Goal: Task Accomplishment & Management: Manage account settings

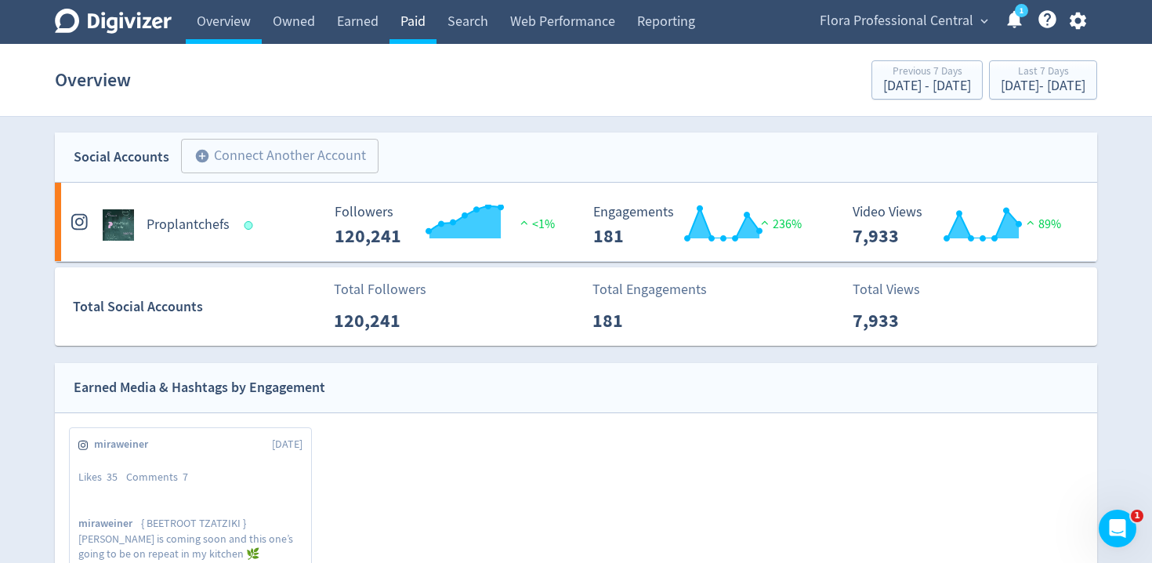
click at [419, 17] on link "Paid" at bounding box center [412, 22] width 47 height 44
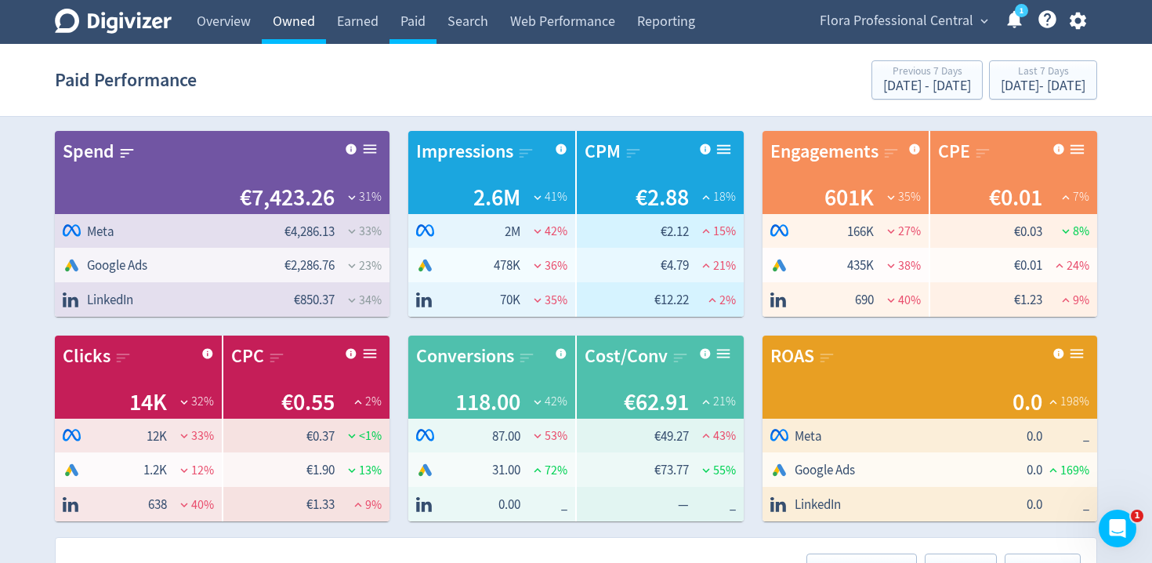
click at [312, 23] on link "Owned" at bounding box center [294, 22] width 64 height 44
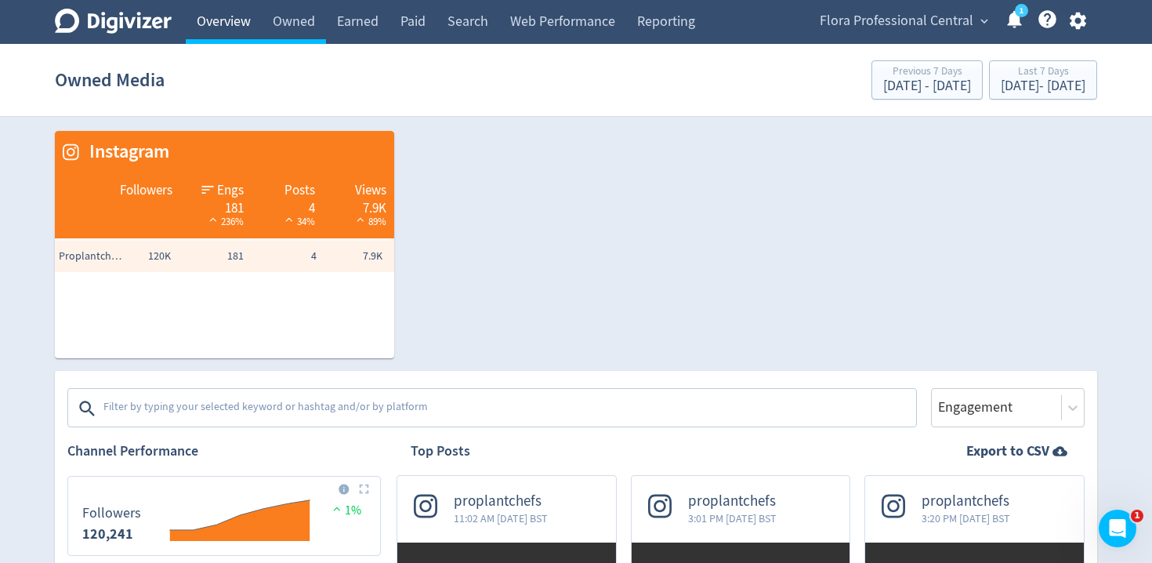
click at [223, 21] on link "Overview" at bounding box center [224, 22] width 76 height 44
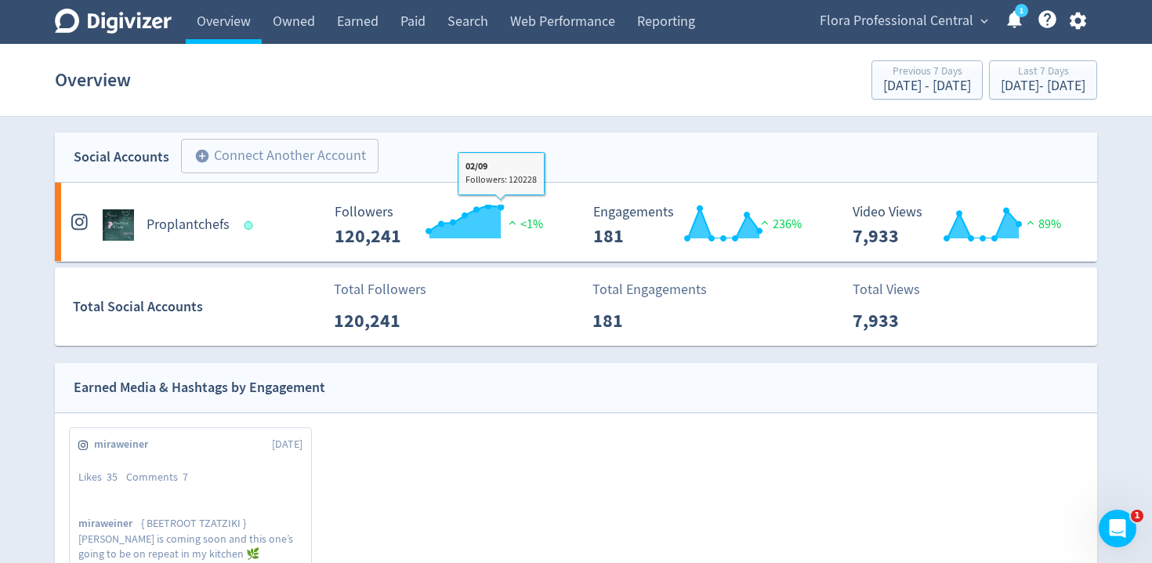
click at [545, 292] on div "Total Followers 120,241" at bounding box center [454, 307] width 258 height 56
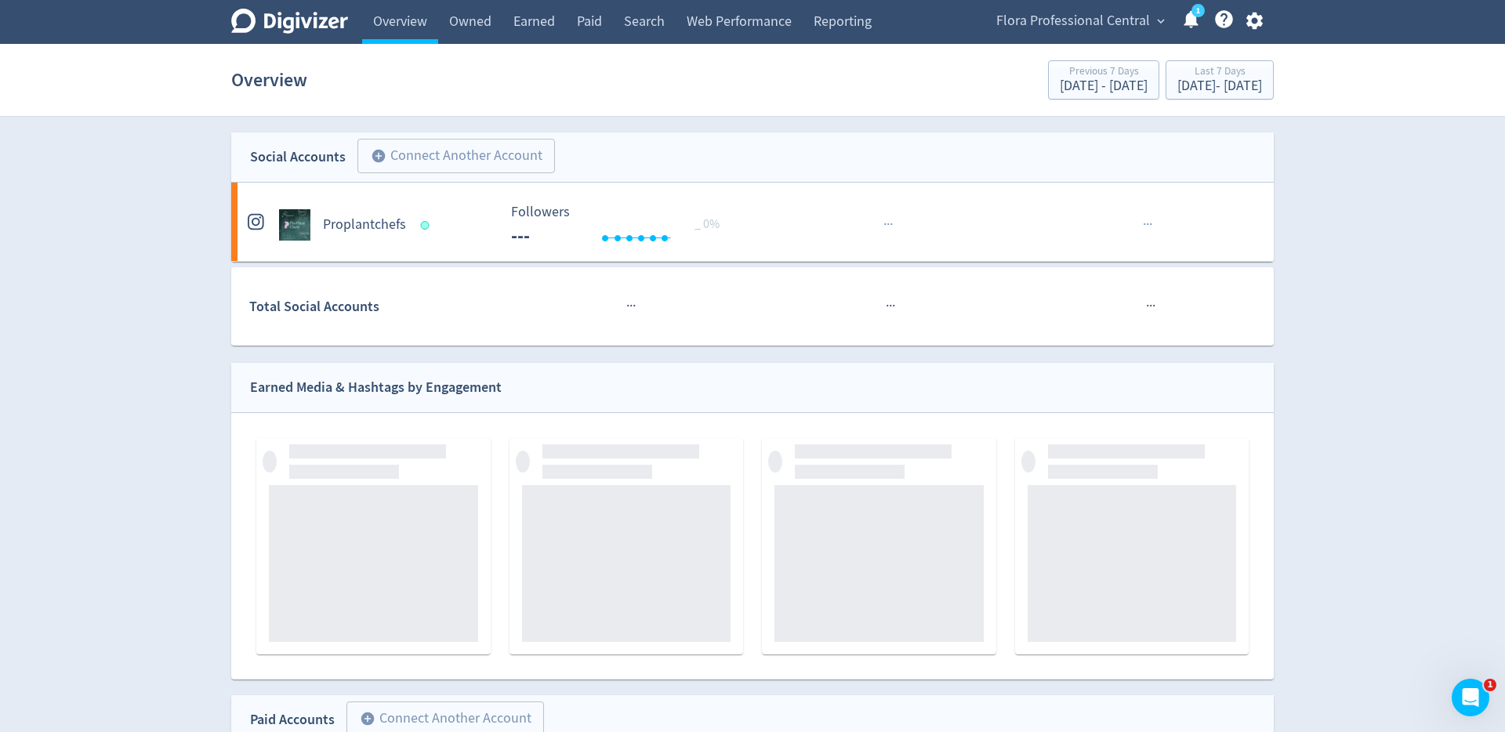
click at [1056, 10] on span "Flora Professional Central" at bounding box center [1073, 21] width 154 height 25
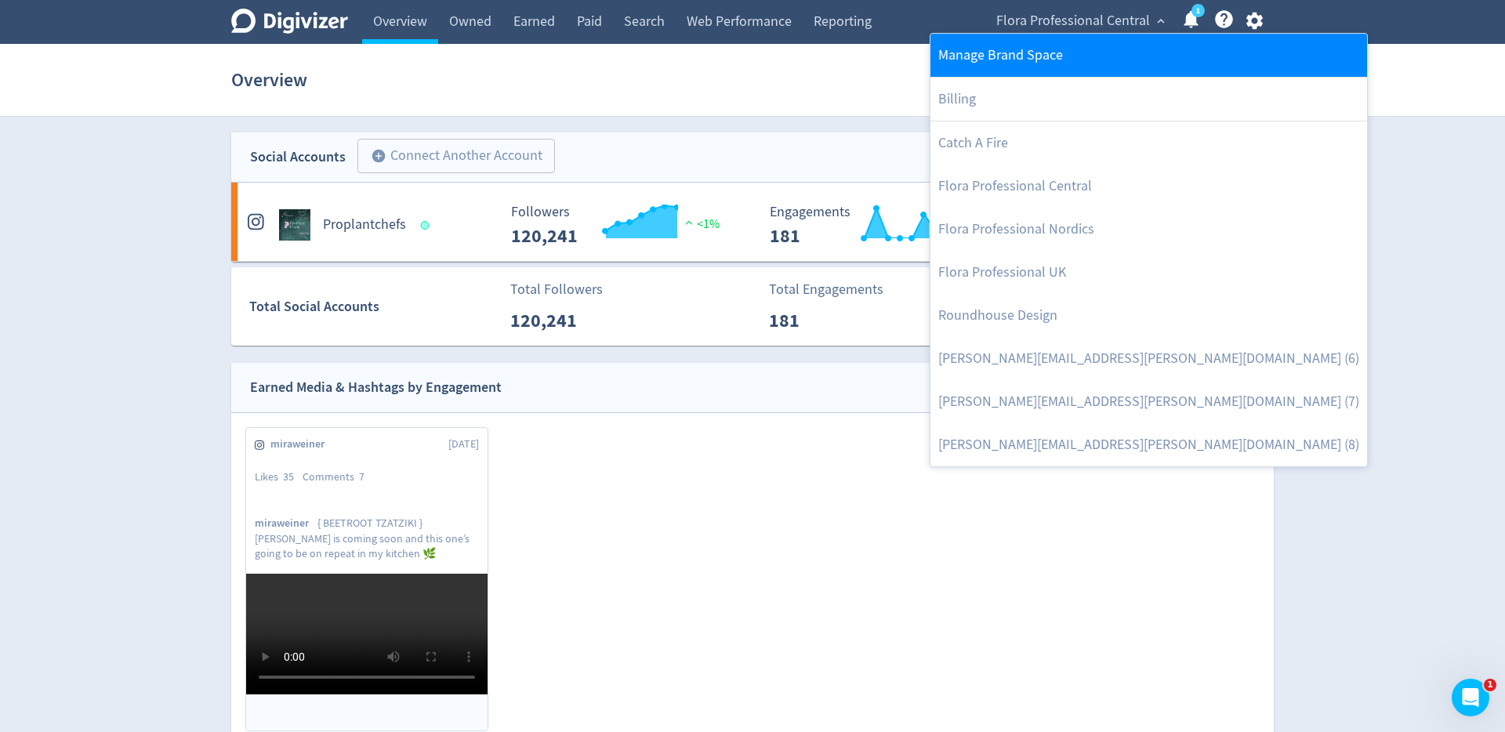
click at [1011, 60] on link "Manage Brand Space" at bounding box center [1148, 55] width 436 height 43
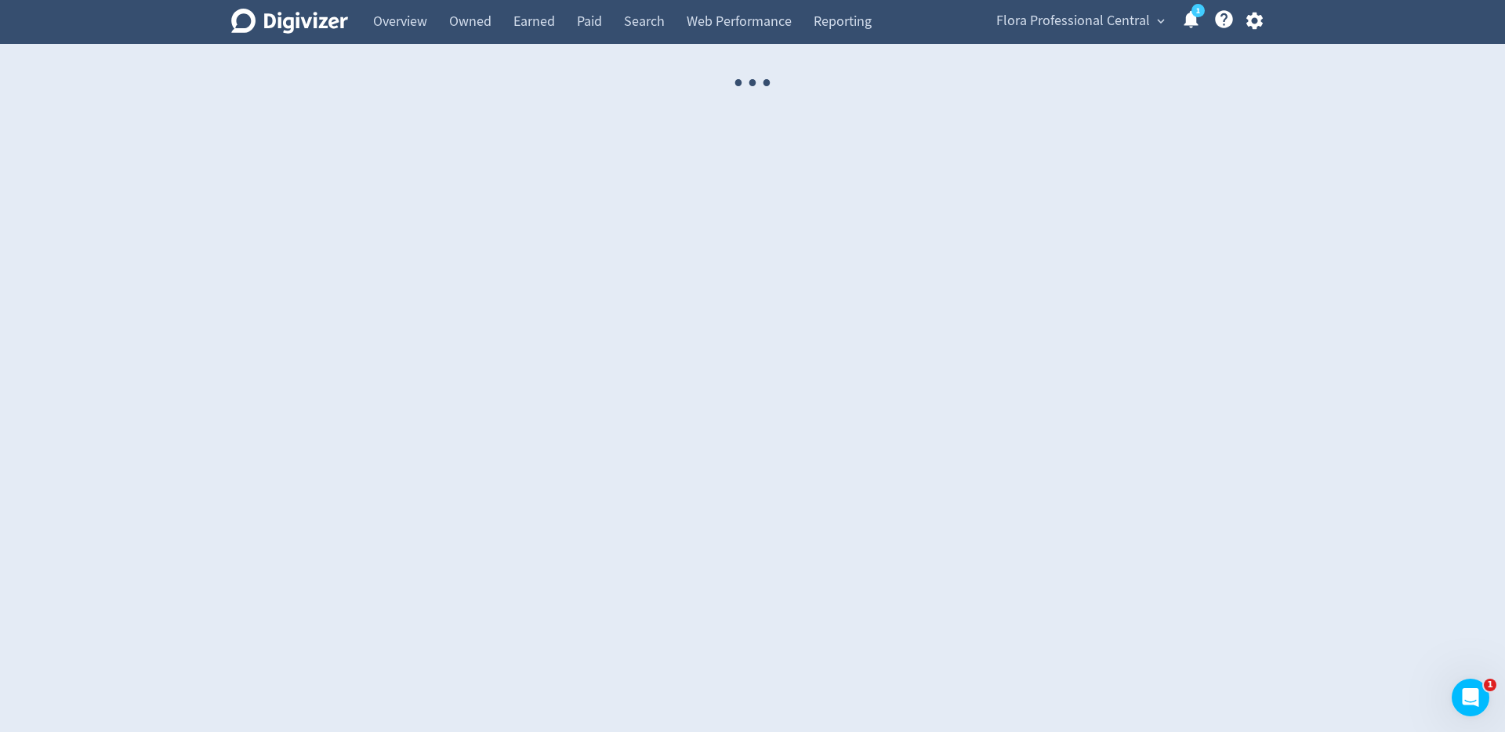
select select "USER"
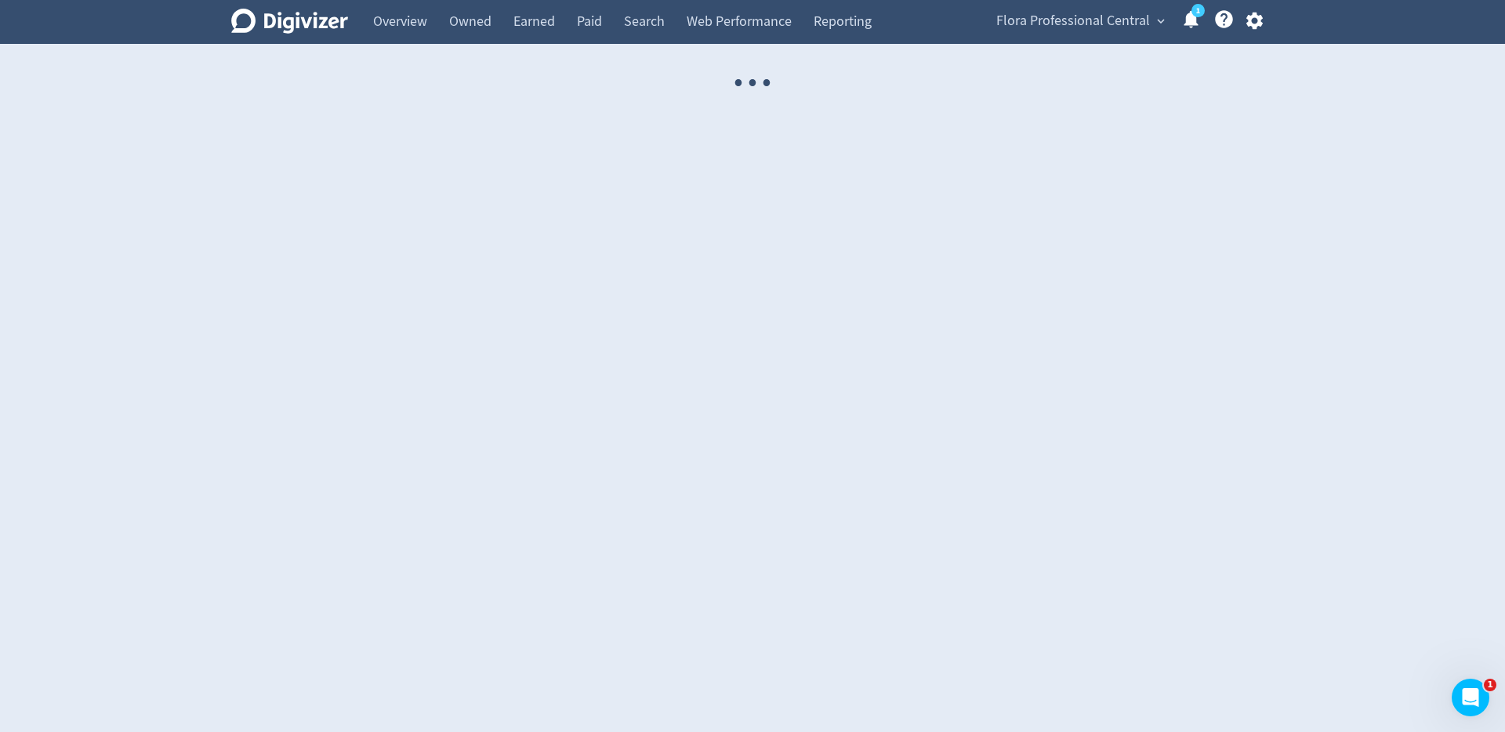
select select "USER"
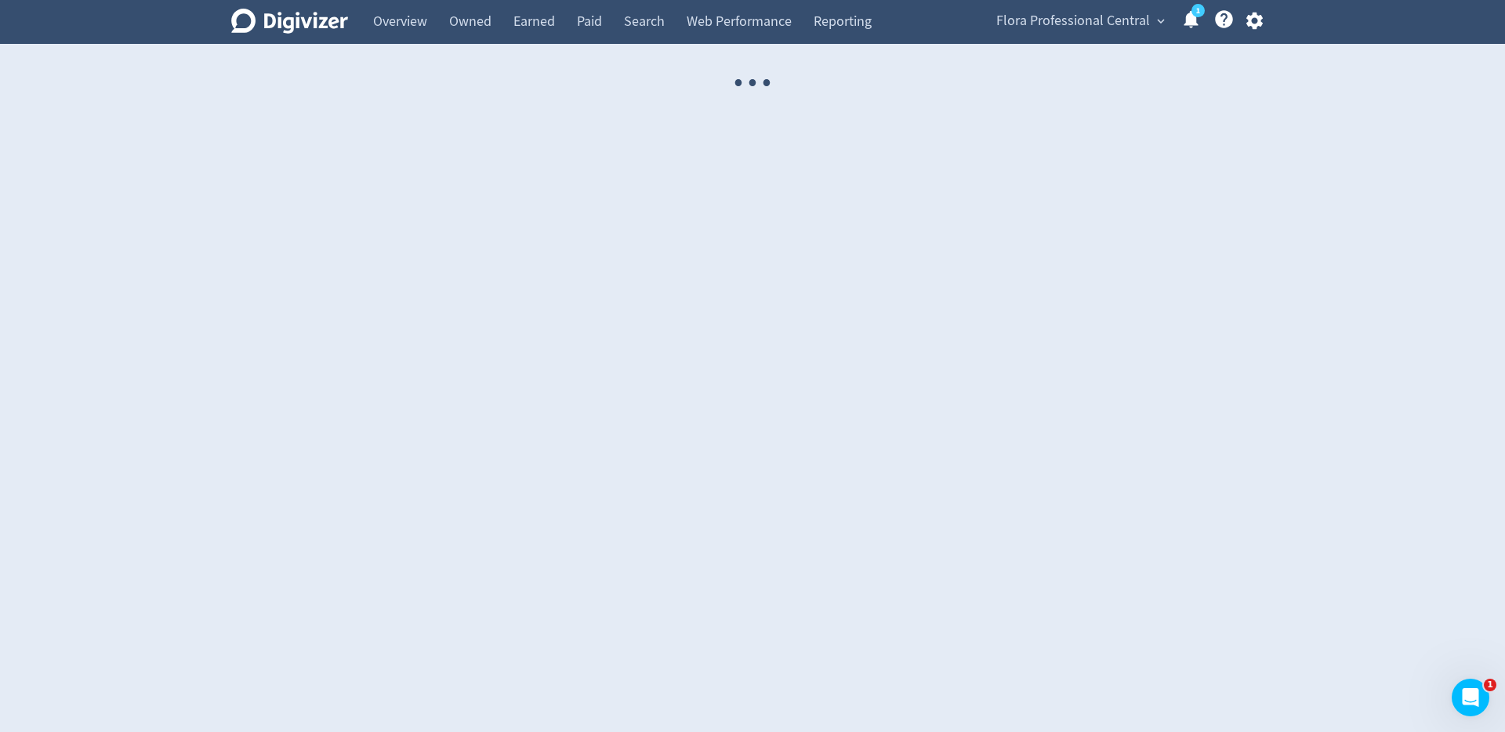
select select "USER"
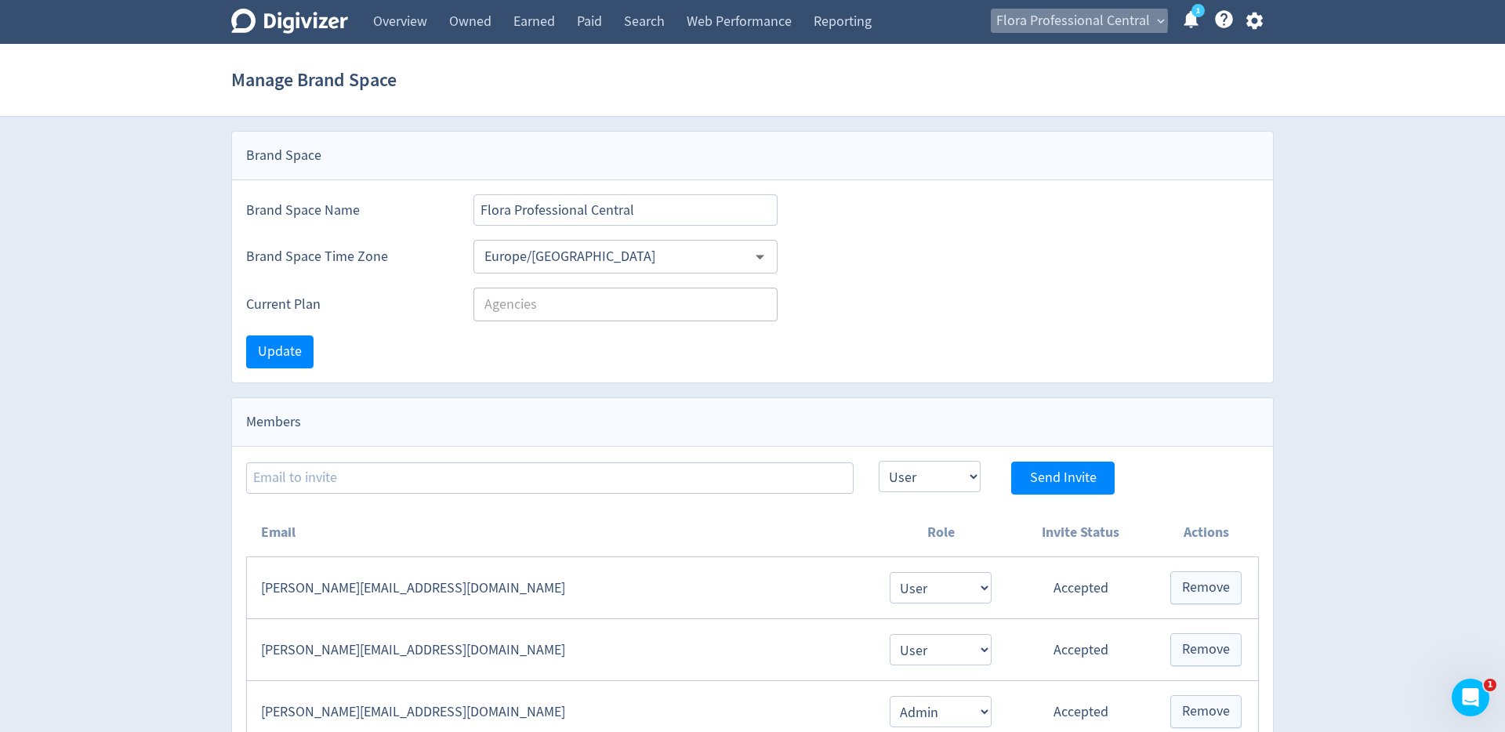
click at [1026, 20] on span "Flora Professional Central" at bounding box center [1073, 21] width 154 height 25
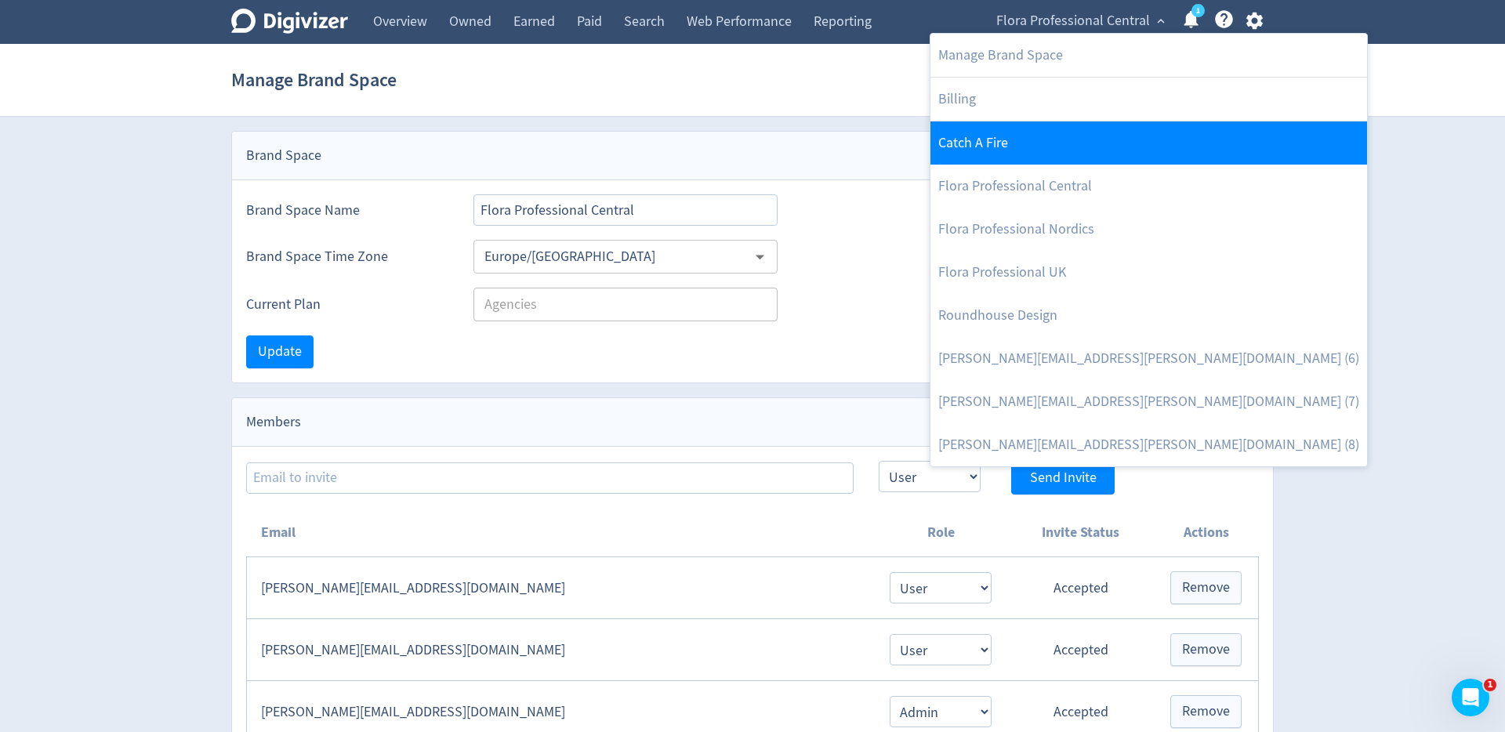
click at [1001, 133] on link "Catch A Fire" at bounding box center [1148, 142] width 436 height 43
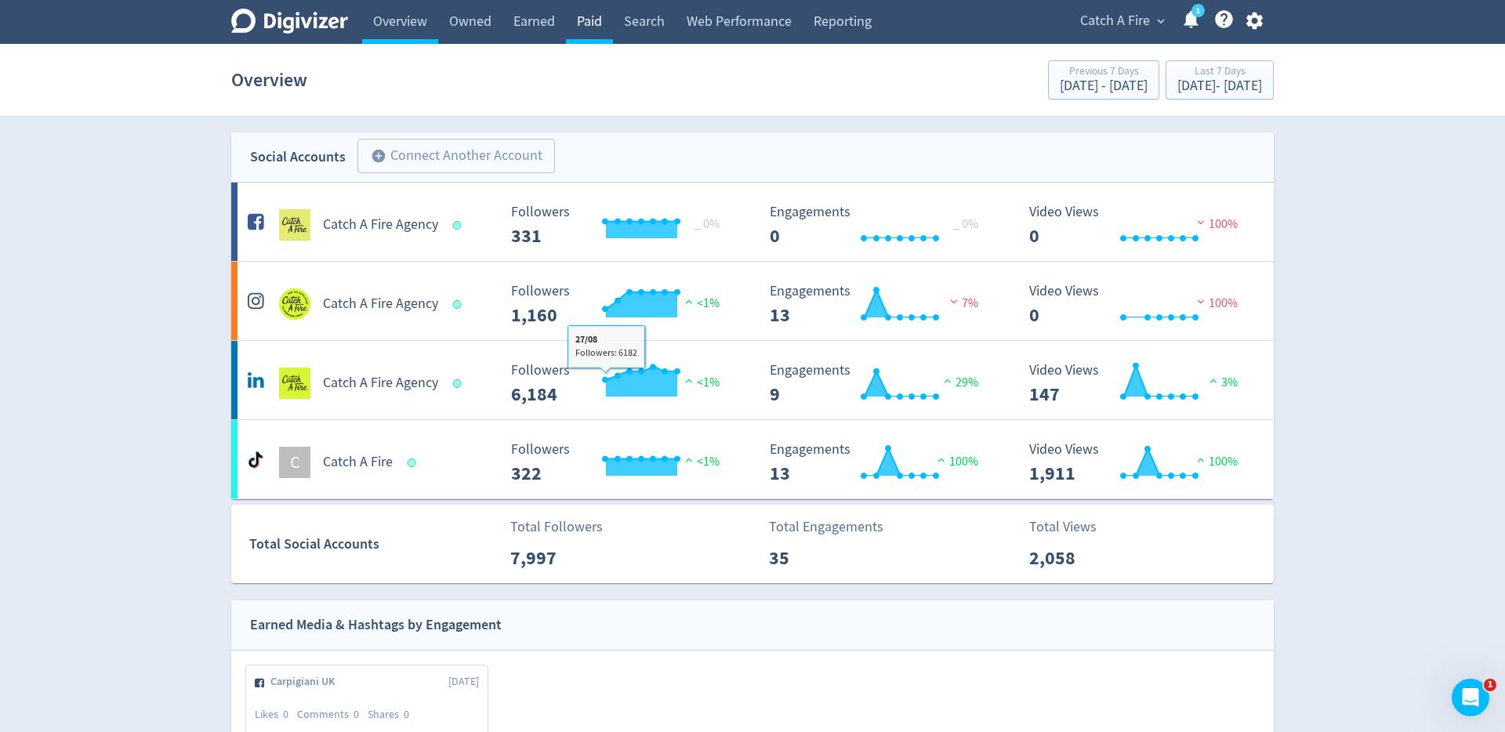
click at [600, 26] on link "Paid" at bounding box center [589, 22] width 47 height 44
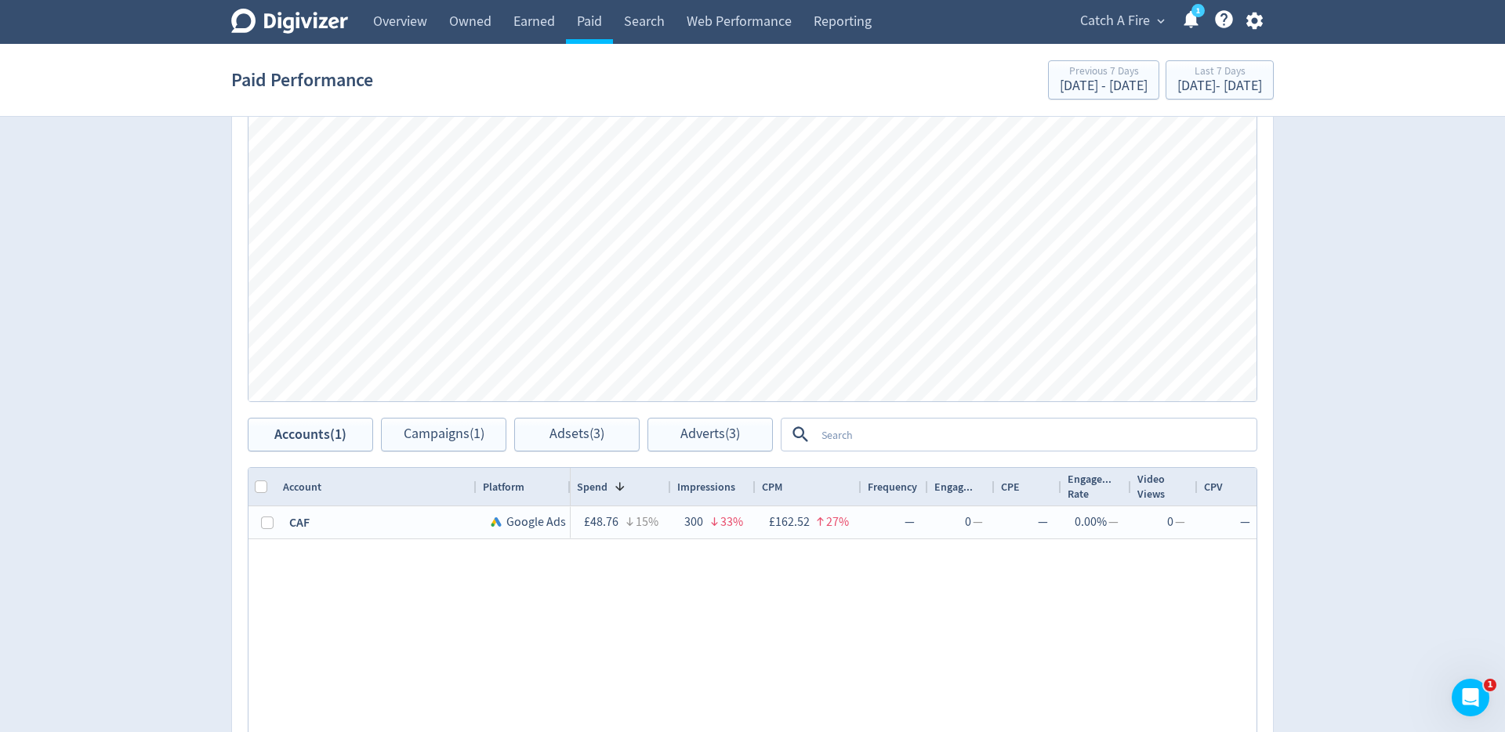
scroll to position [703, 0]
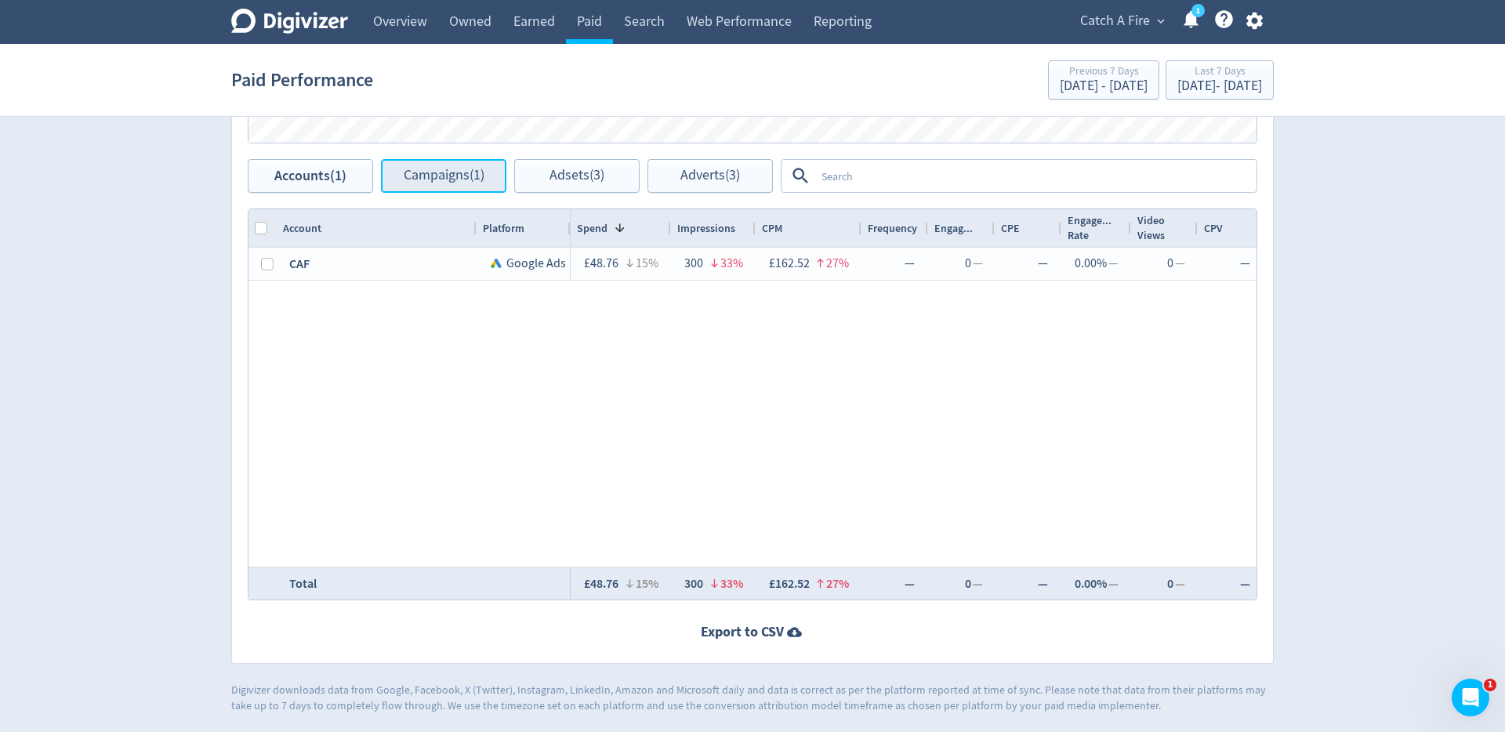
click at [417, 183] on span "Campaigns (1)" at bounding box center [444, 175] width 81 height 15
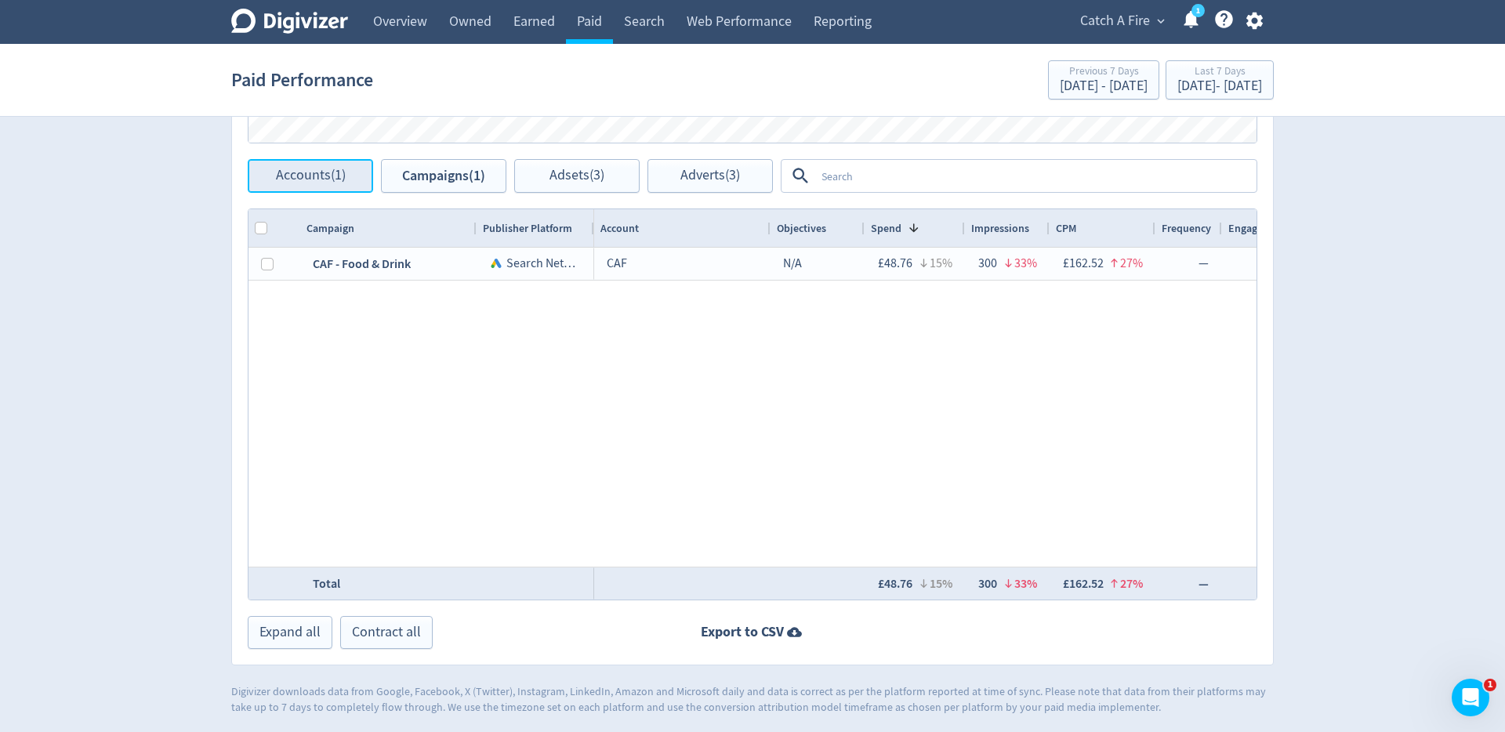
click at [329, 175] on span "Accounts (1)" at bounding box center [311, 175] width 70 height 15
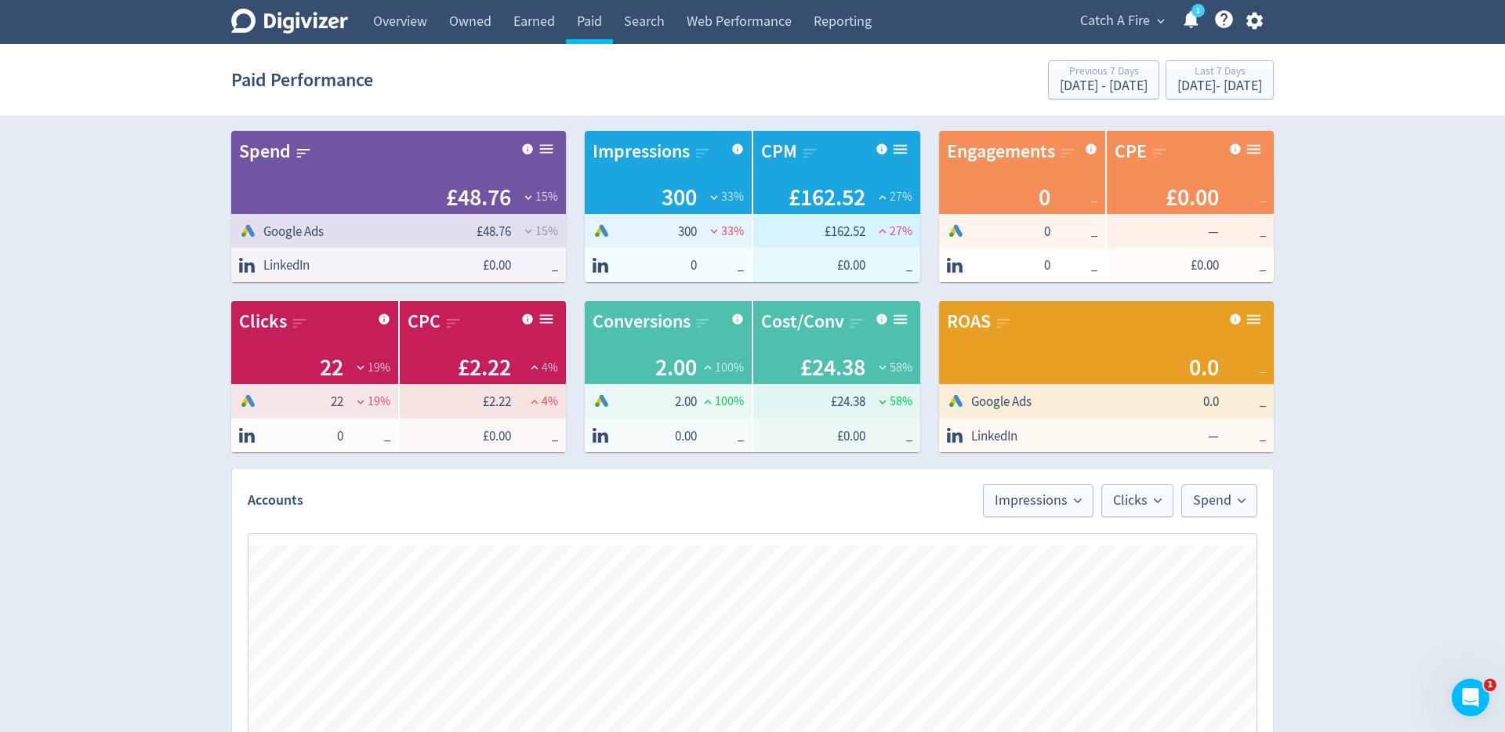
click at [1121, 16] on span "Catch A Fire" at bounding box center [1115, 21] width 70 height 25
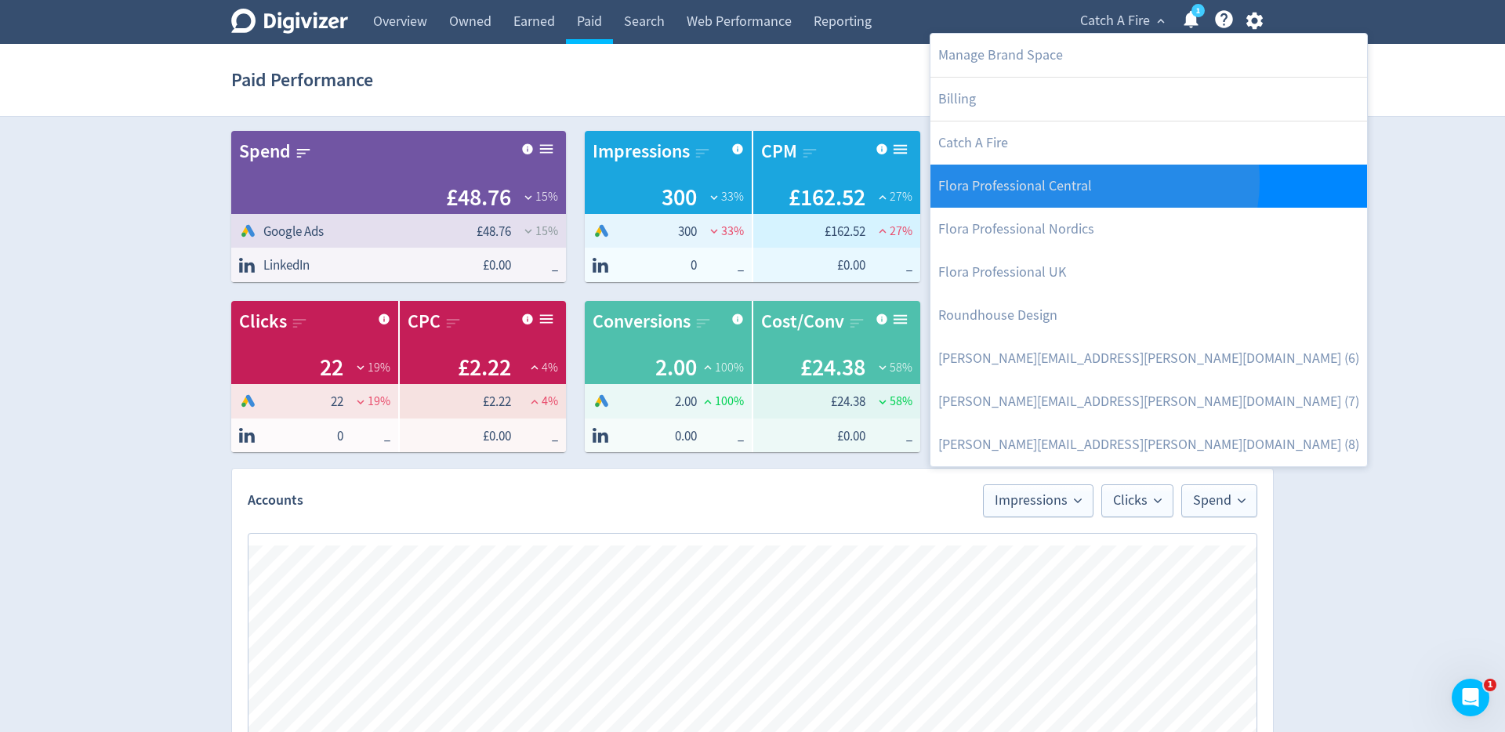
click at [1093, 181] on link "Flora Professional Central" at bounding box center [1148, 186] width 436 height 43
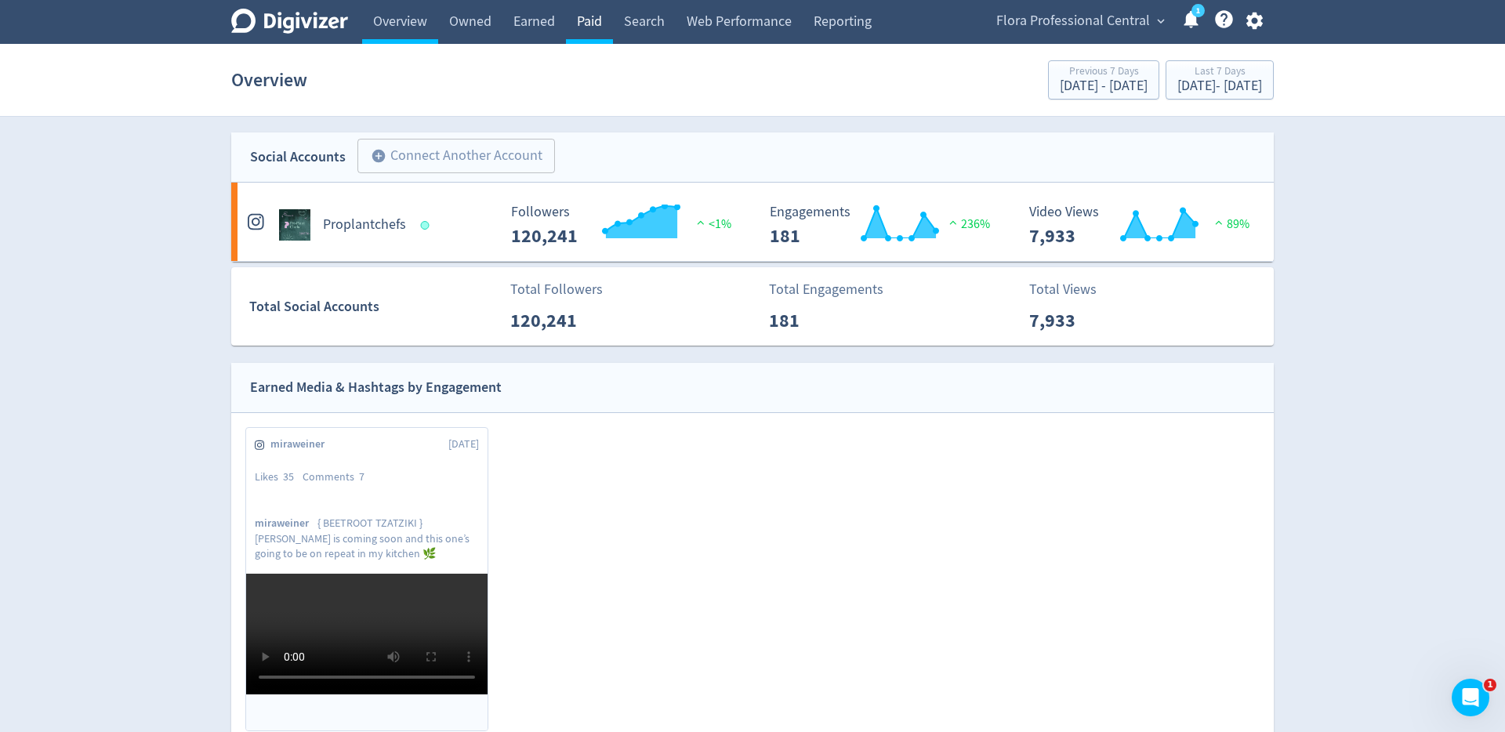
click at [588, 25] on link "Paid" at bounding box center [589, 22] width 47 height 44
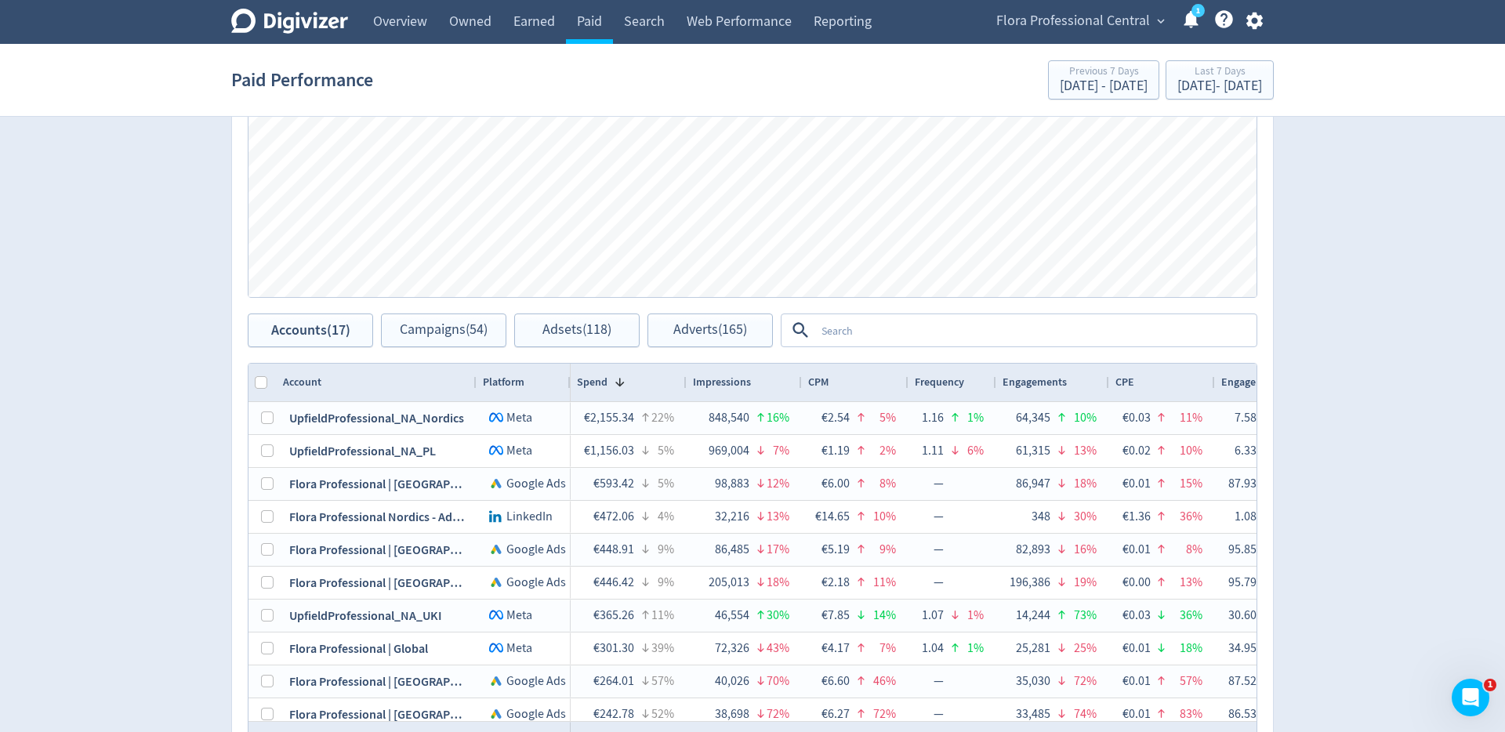
scroll to position [772, 0]
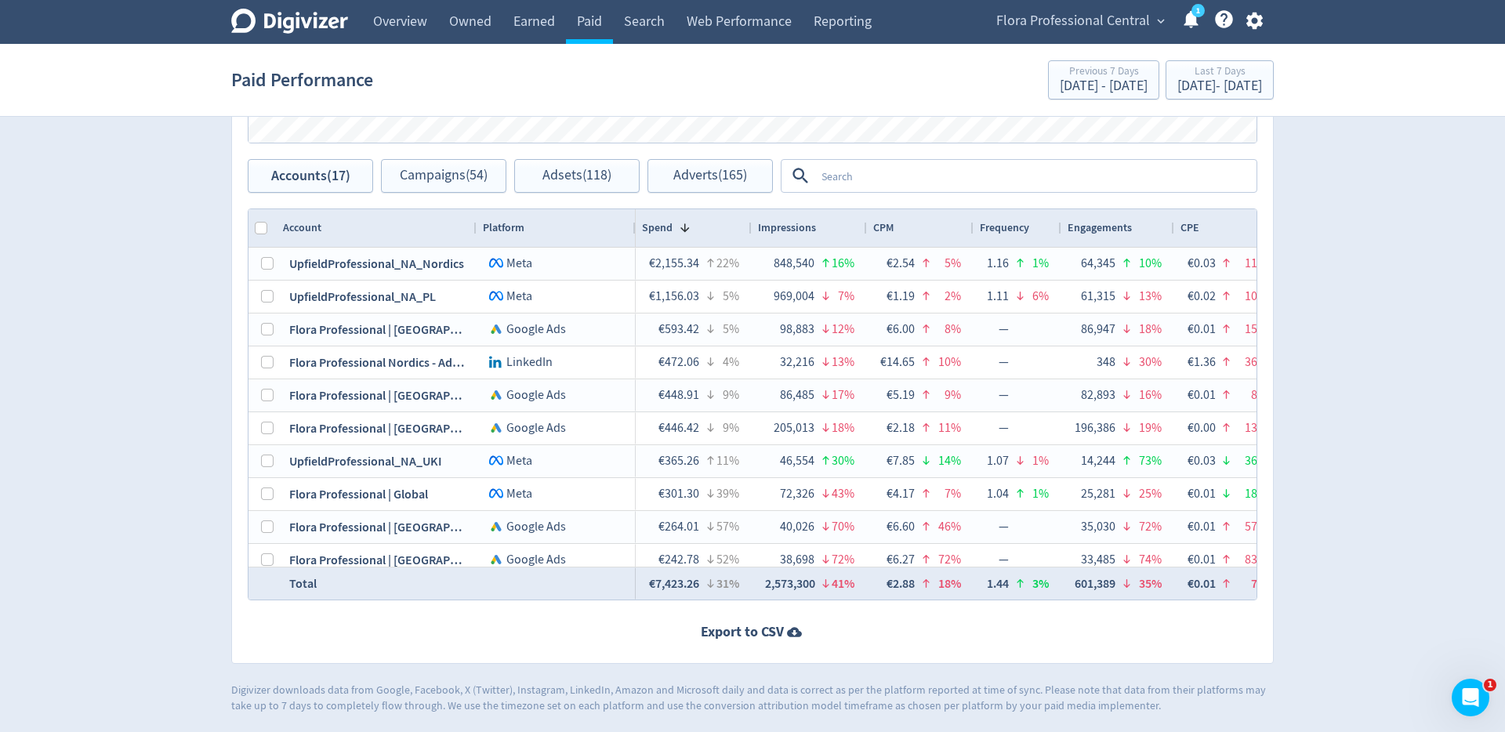
drag, startPoint x: 568, startPoint y: 231, endPoint x: 625, endPoint y: 231, distance: 57.2
click at [632, 230] on div at bounding box center [635, 228] width 6 height 38
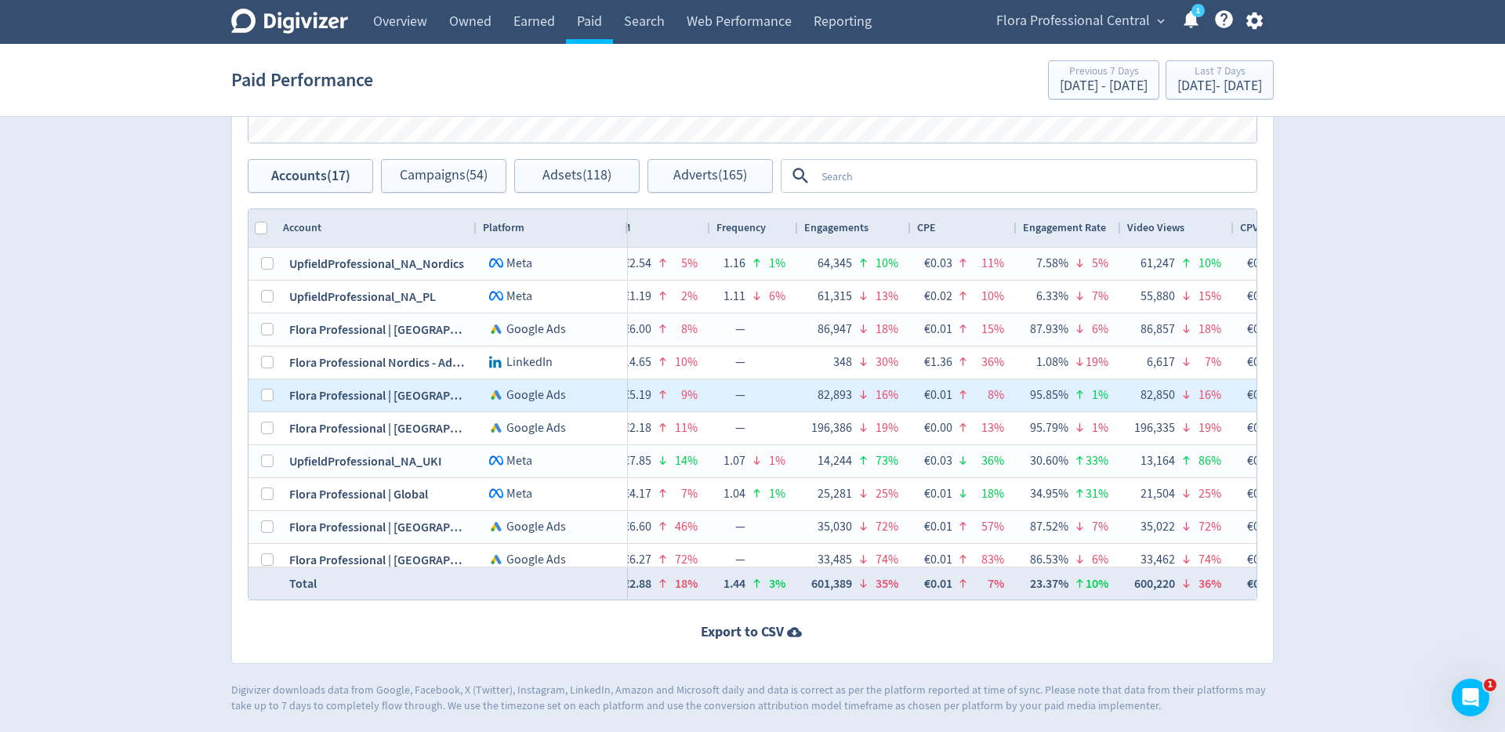
scroll to position [0, 0]
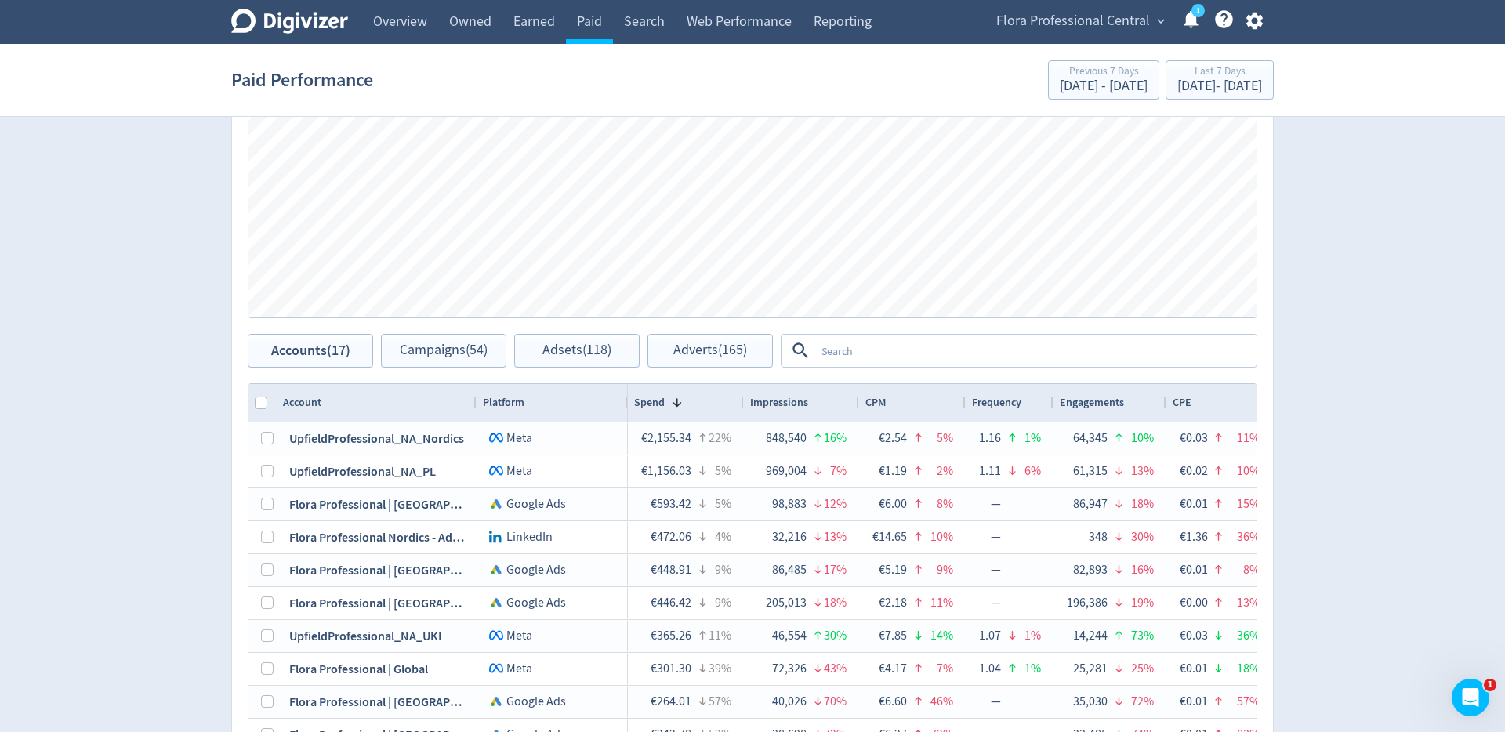
click at [1191, 14] on link "1" at bounding box center [1197, 10] width 13 height 13
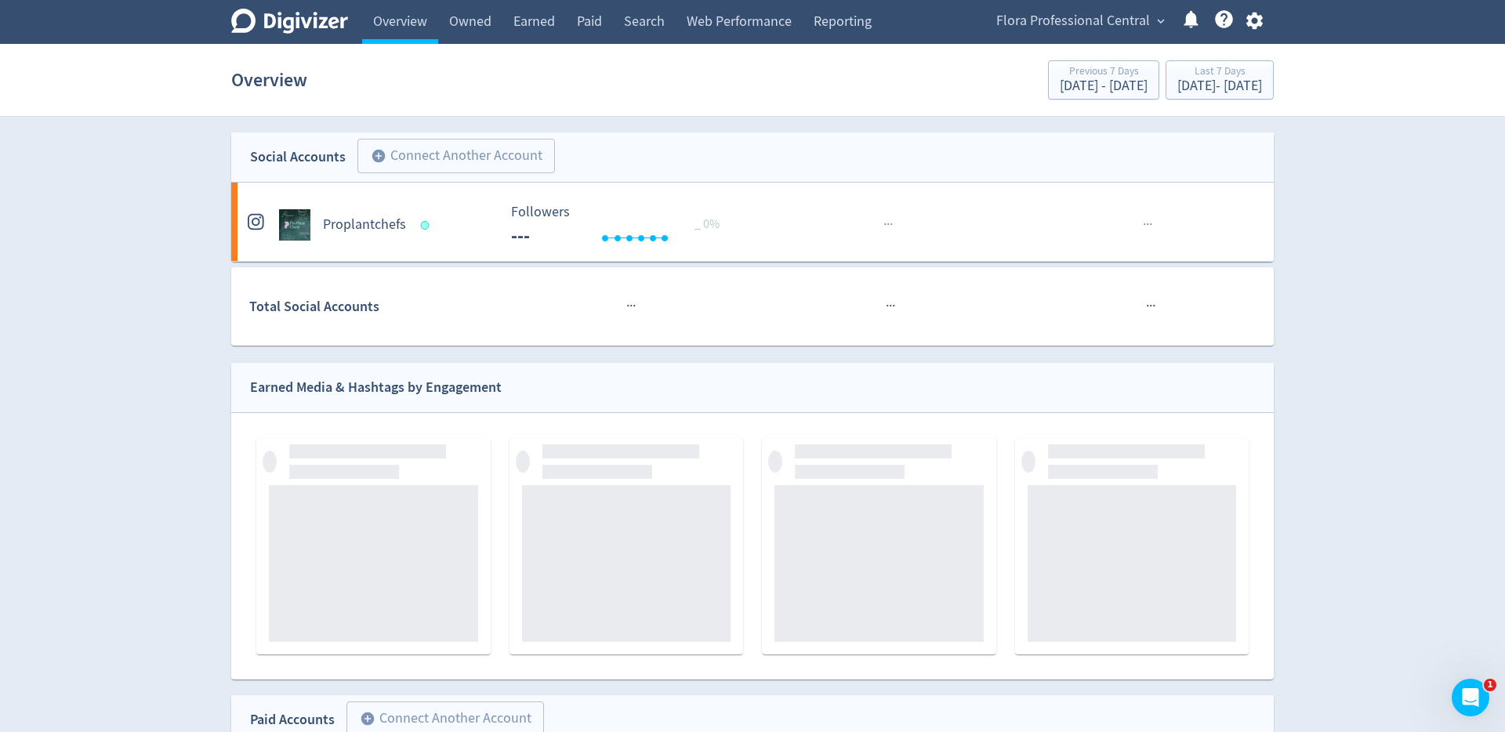
click at [1108, 30] on span "Flora Professional Central" at bounding box center [1073, 21] width 154 height 25
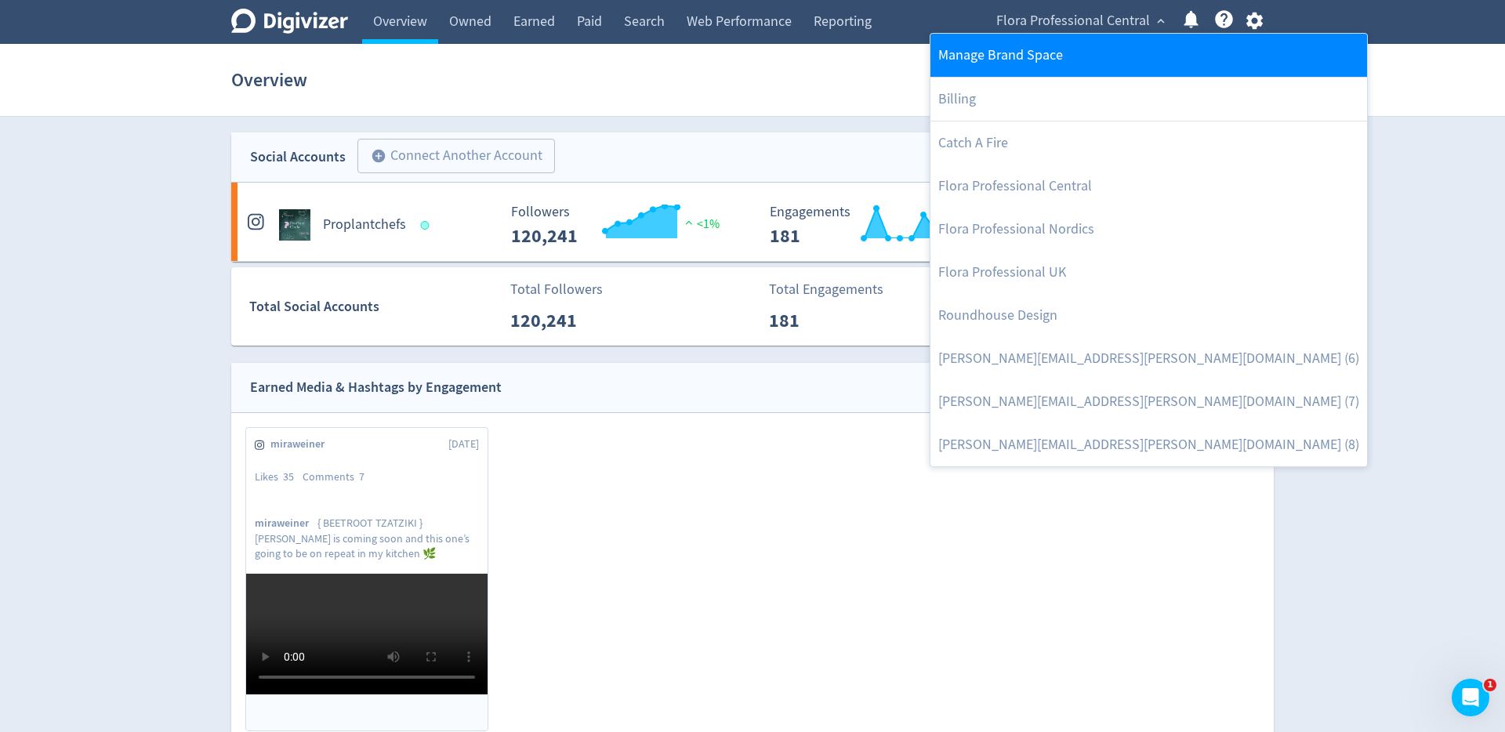
click at [1057, 61] on link "Manage Brand Space" at bounding box center [1148, 55] width 436 height 43
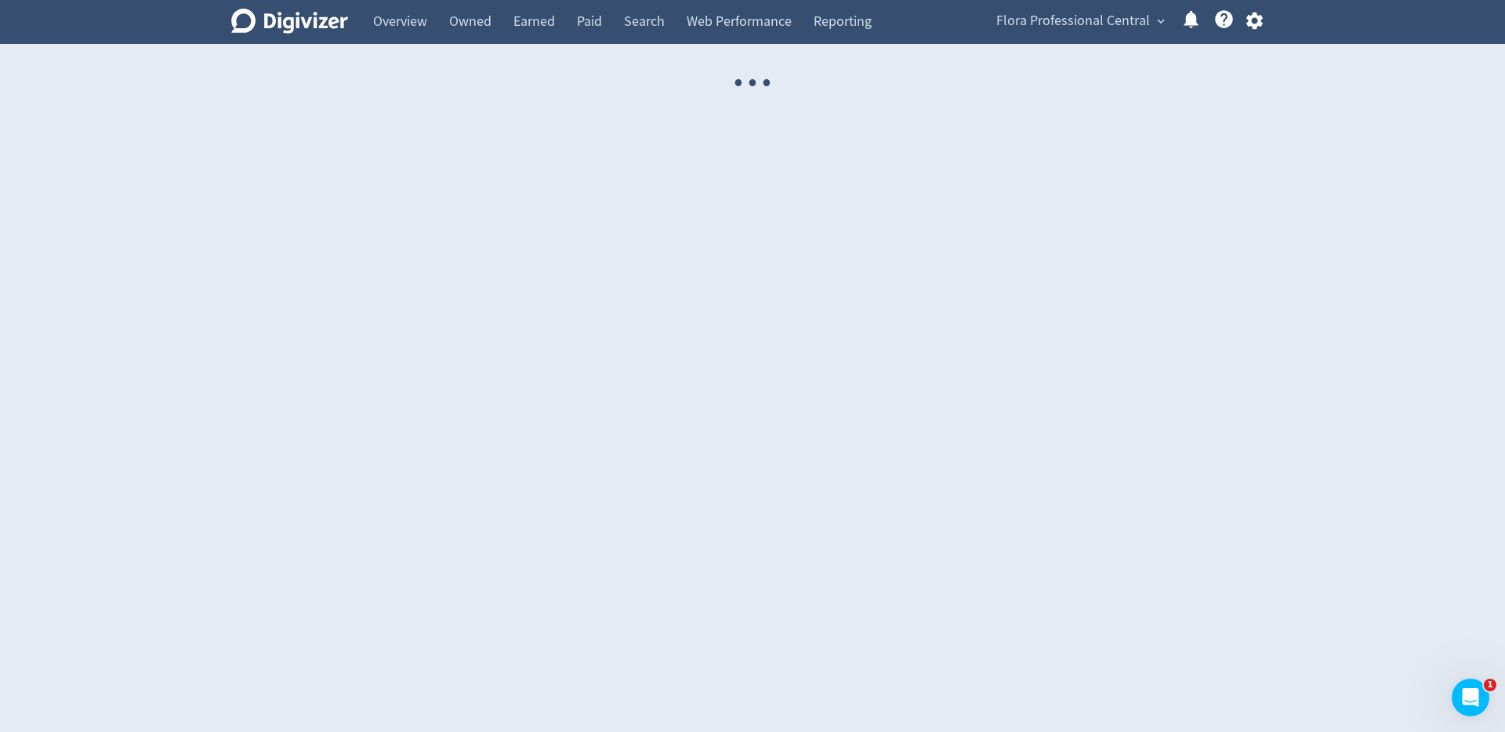
select select "USER"
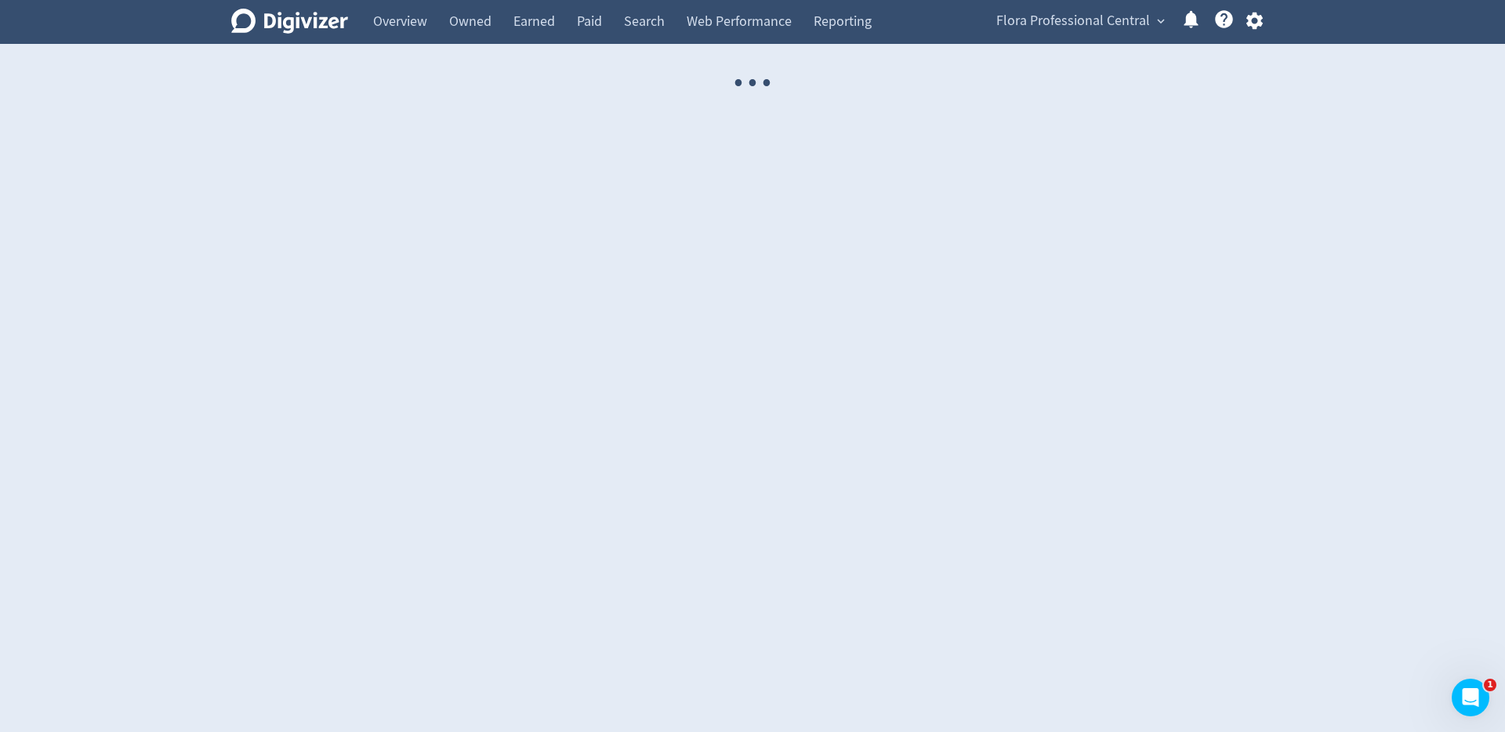
select select "USER"
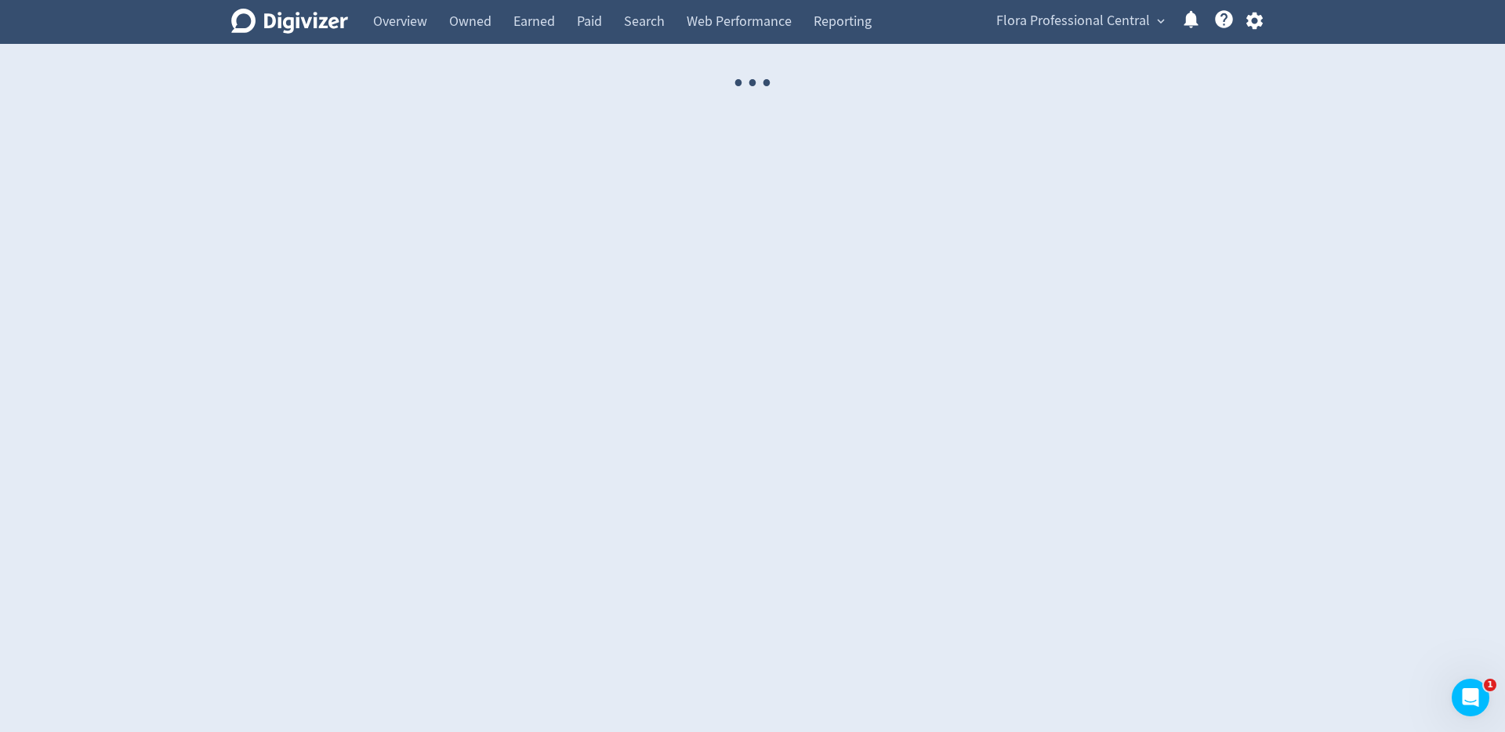
select select "USER"
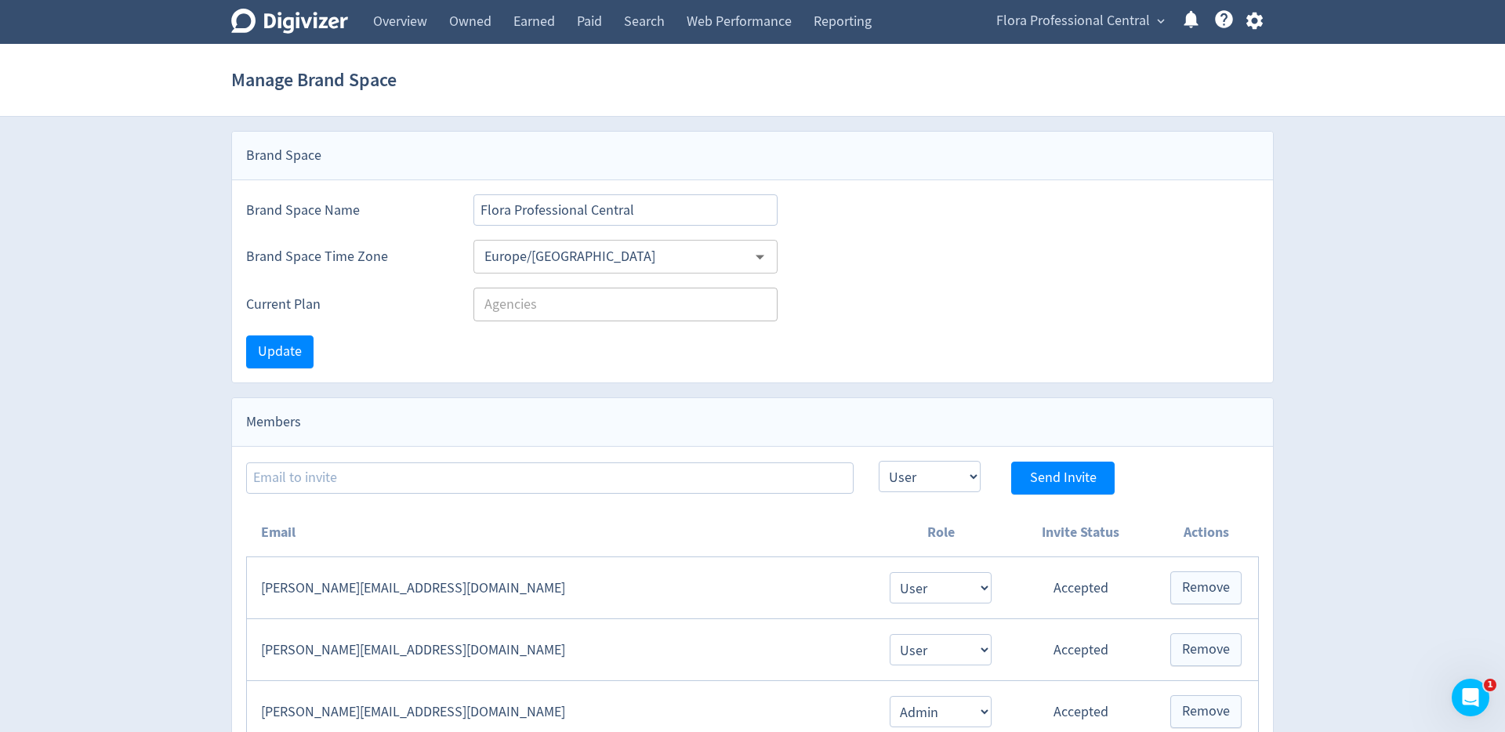
click at [1139, 22] on span "Flora Professional Central" at bounding box center [1073, 21] width 154 height 25
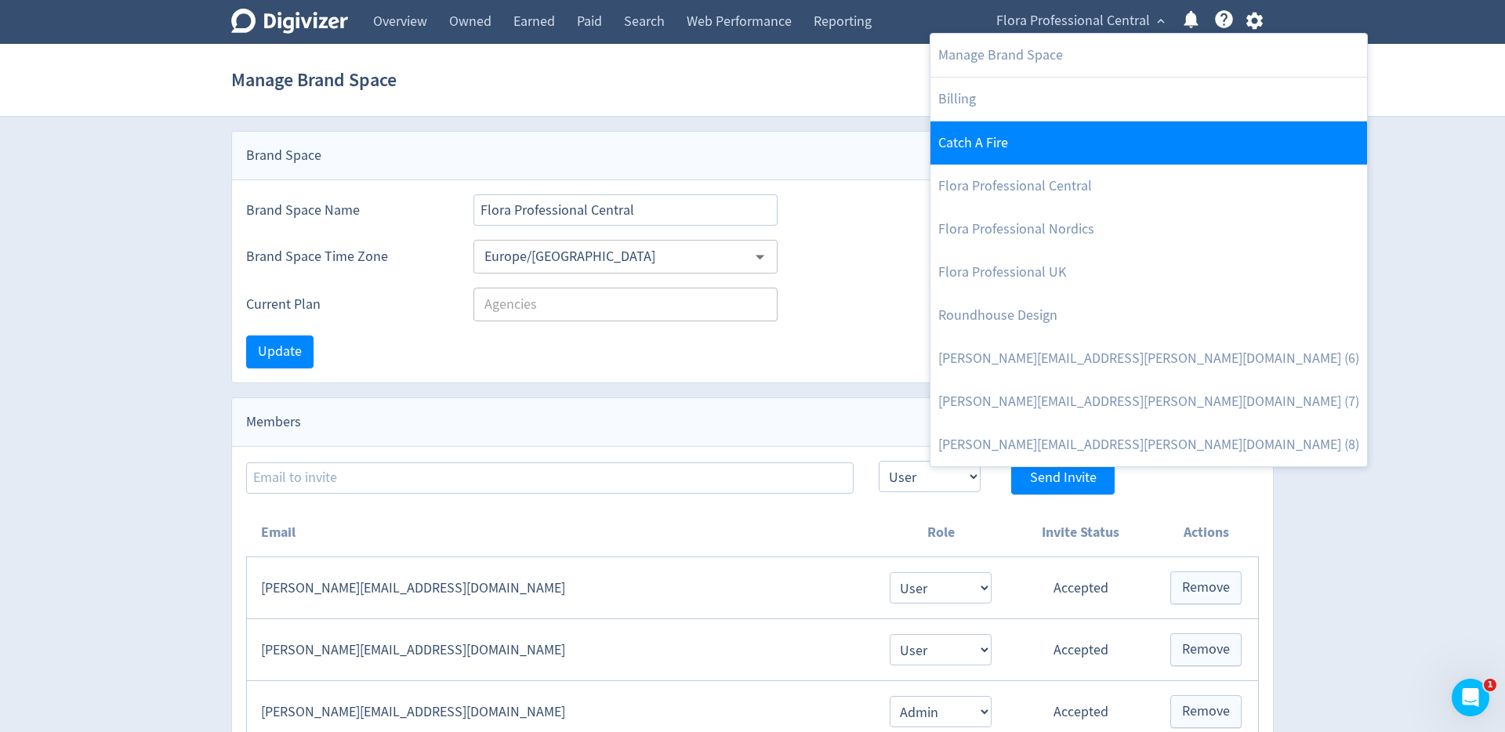
click at [1046, 139] on link "Catch A Fire" at bounding box center [1148, 142] width 436 height 43
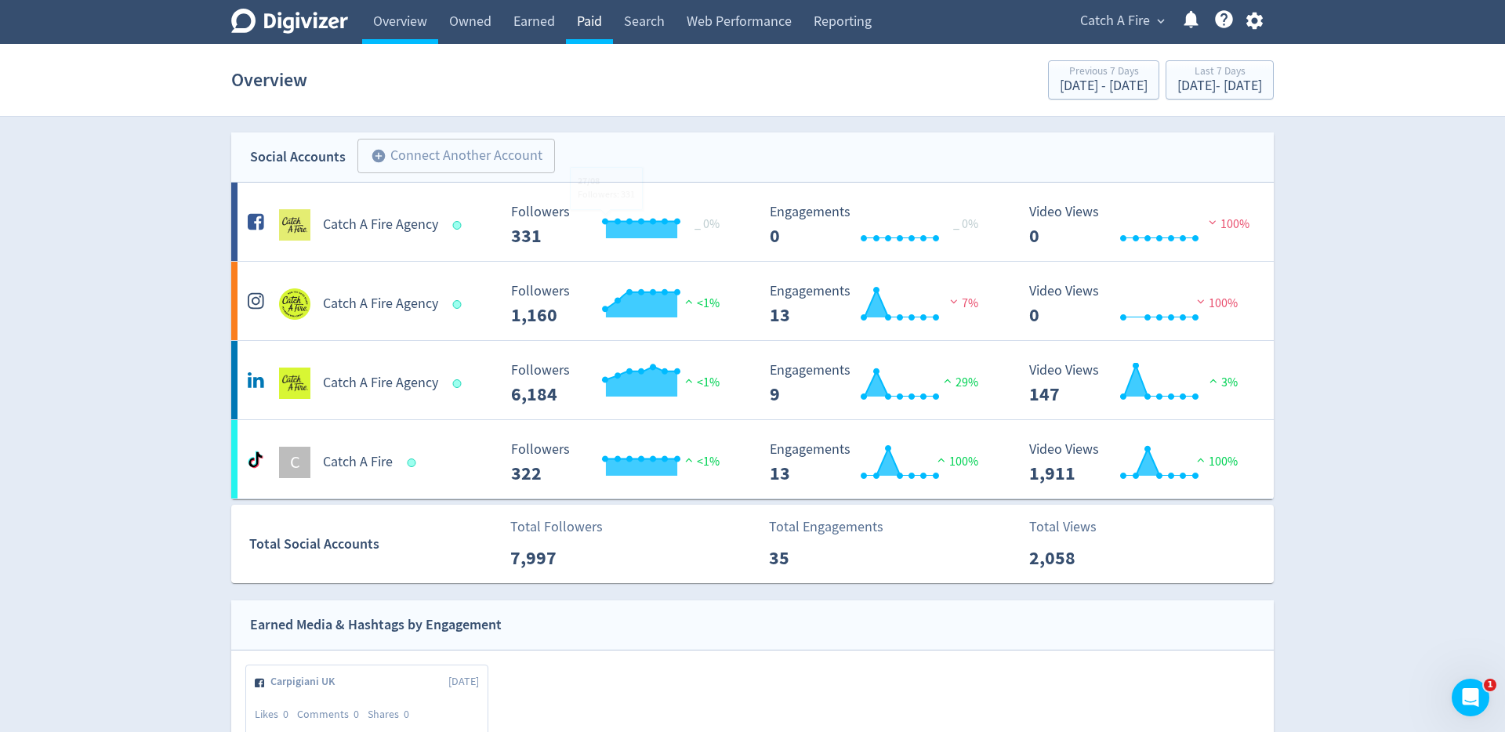
click at [597, 35] on link "Paid" at bounding box center [589, 22] width 47 height 44
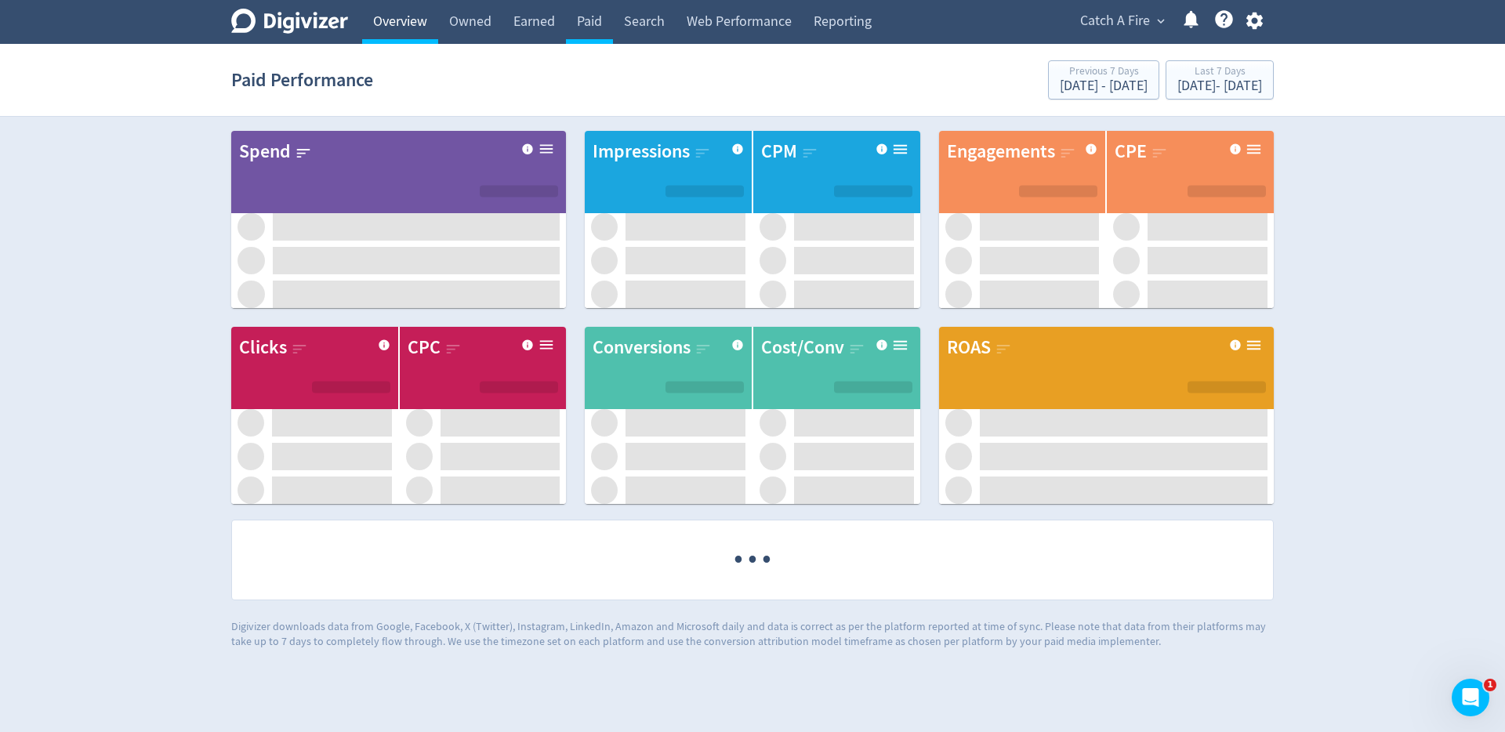
click at [411, 24] on link "Overview" at bounding box center [400, 22] width 76 height 44
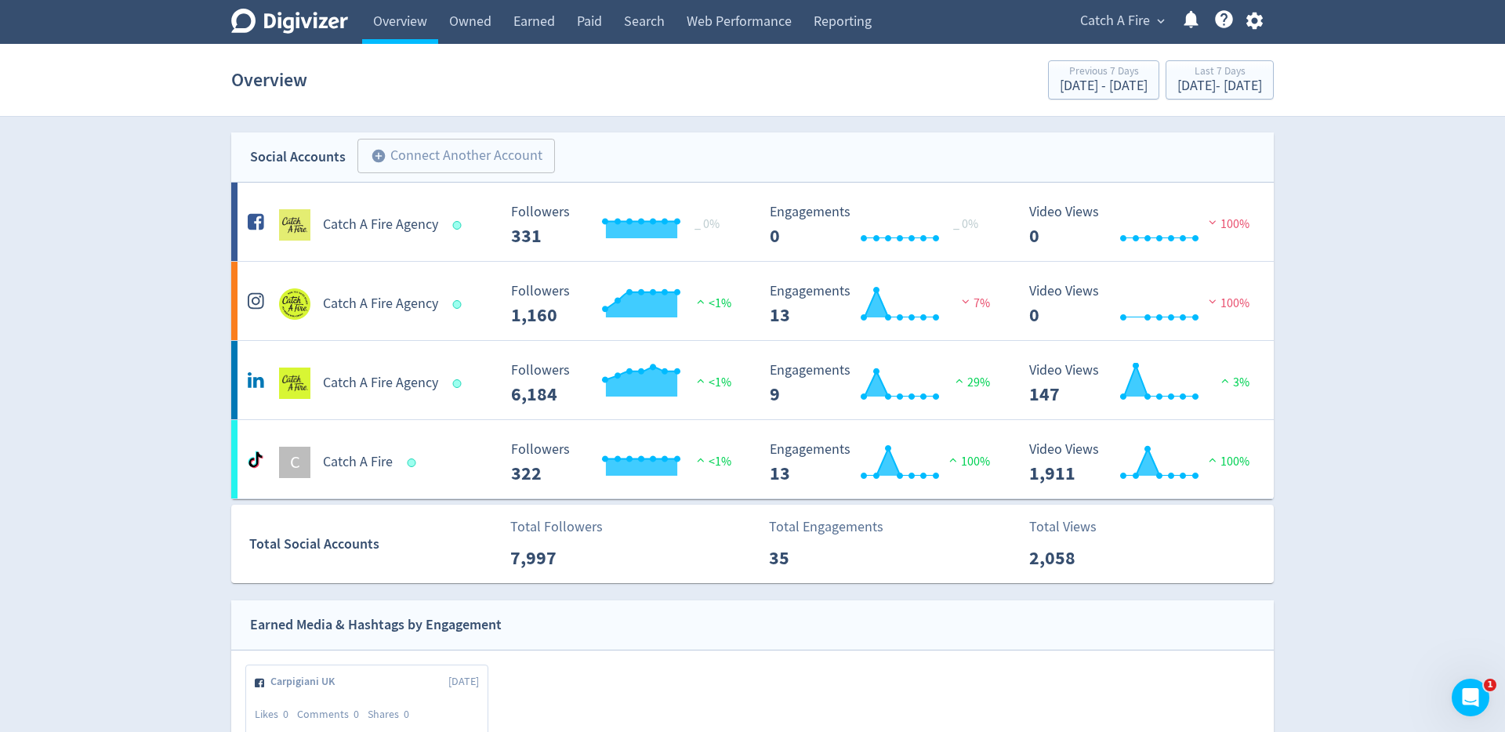
click at [1117, 24] on span "Catch A Fire" at bounding box center [1115, 21] width 70 height 25
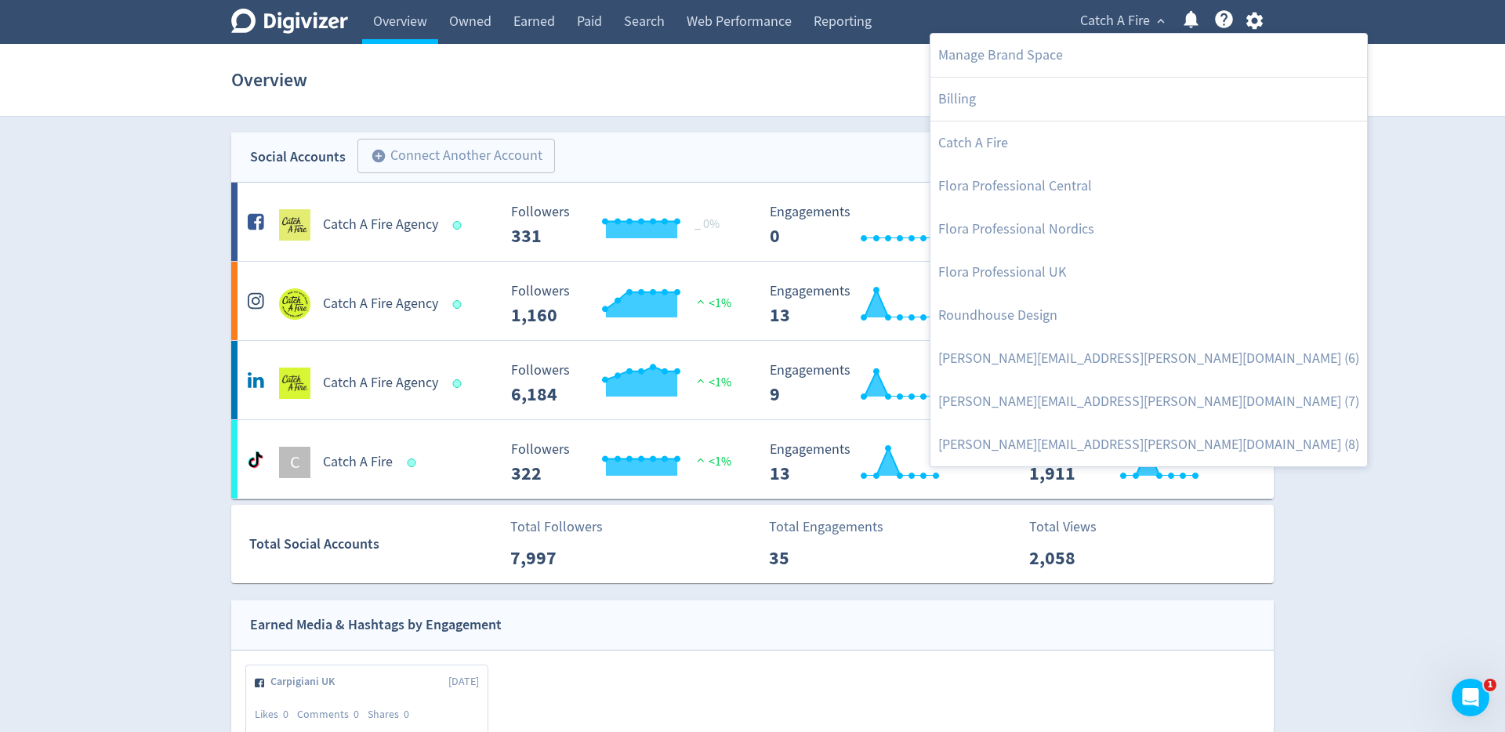
drag, startPoint x: 675, startPoint y: 88, endPoint x: 411, endPoint y: 121, distance: 265.5
click at [675, 88] on div at bounding box center [752, 366] width 1505 height 732
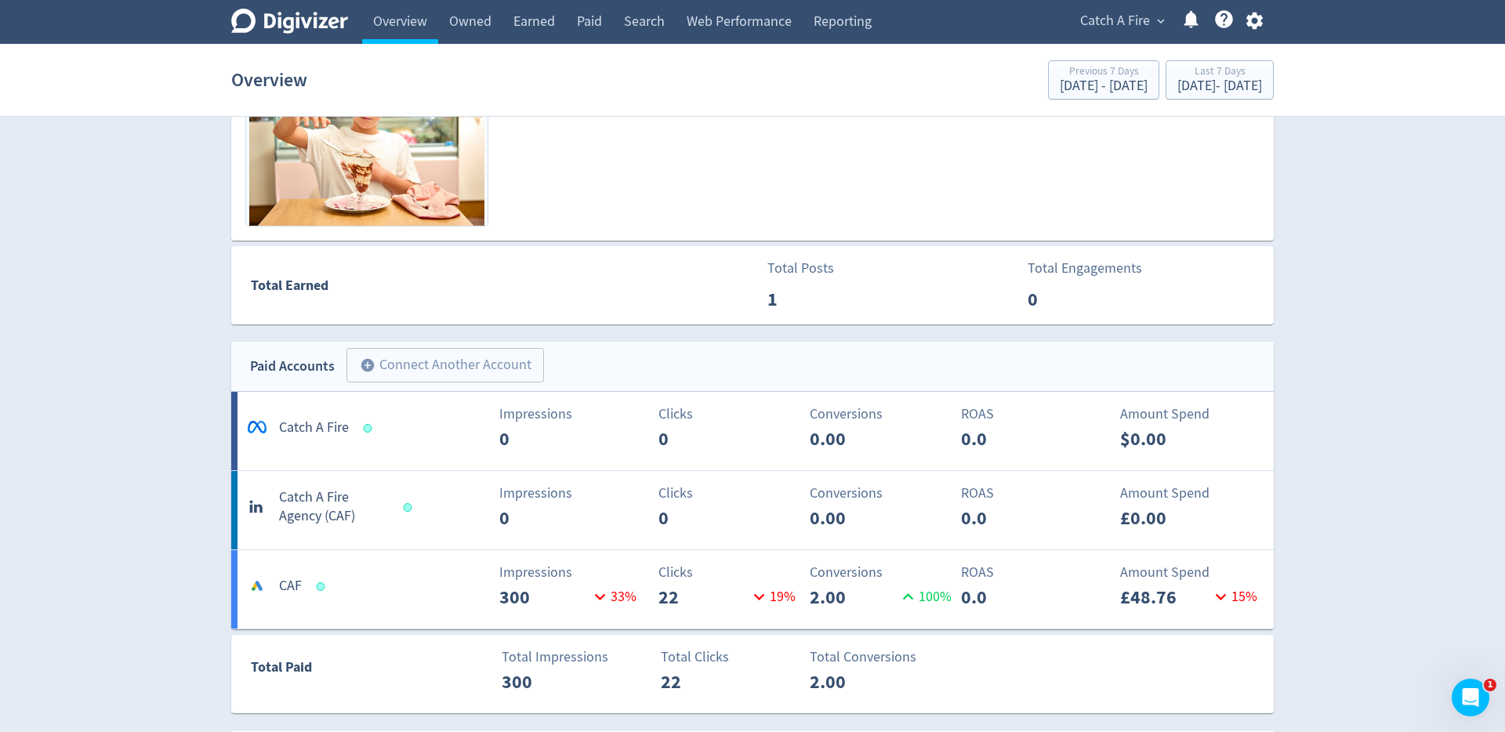
scroll to position [1363, 0]
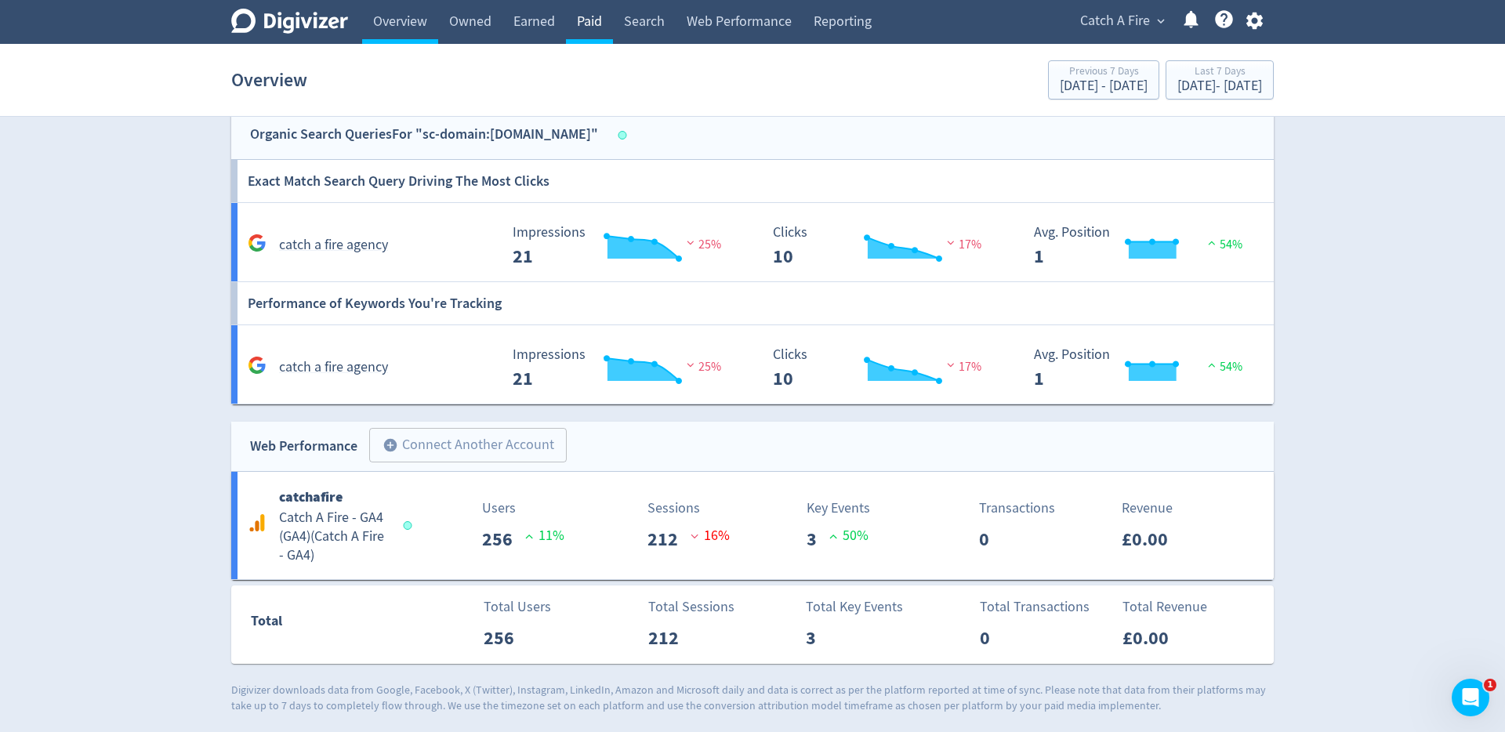
click at [595, 29] on link "Paid" at bounding box center [589, 22] width 47 height 44
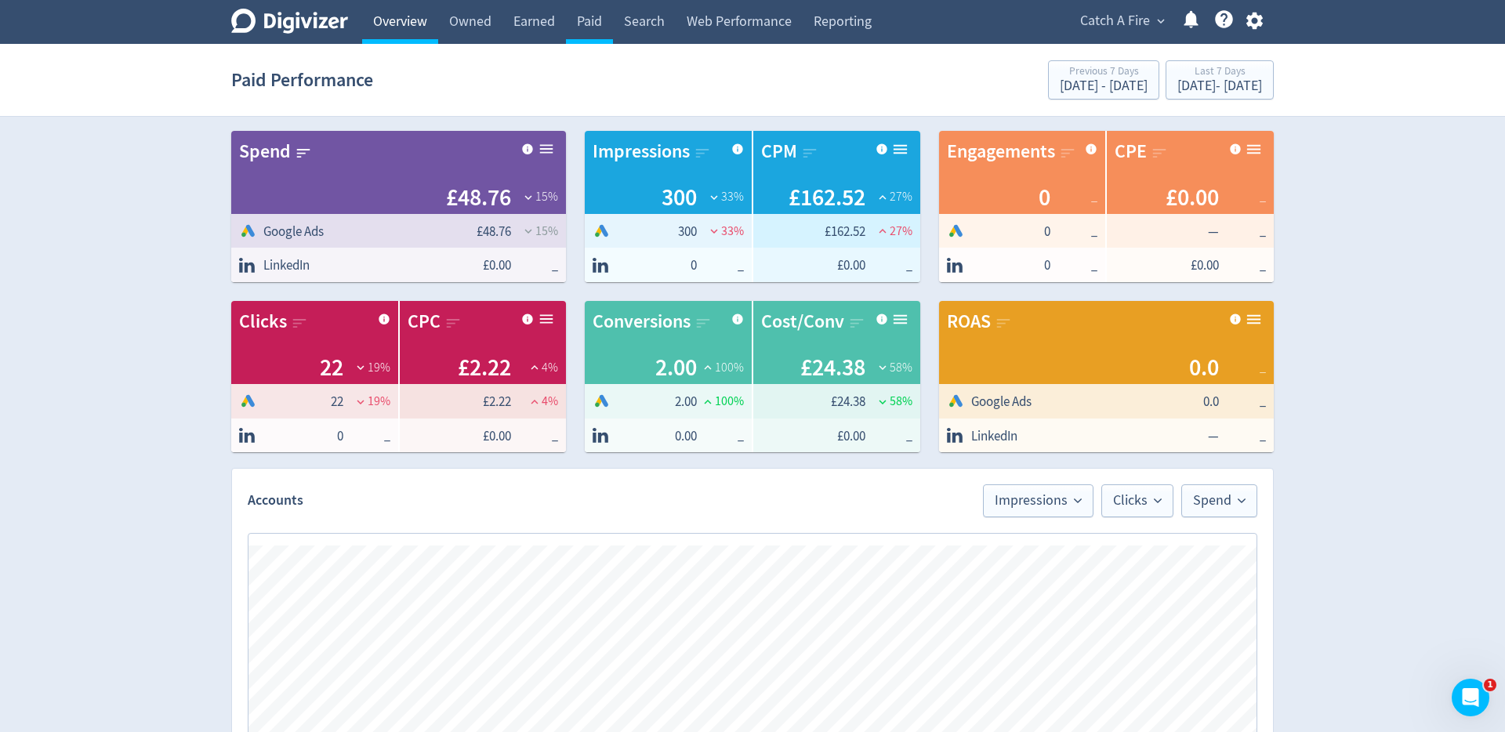
click at [436, 26] on link "Overview" at bounding box center [400, 22] width 76 height 44
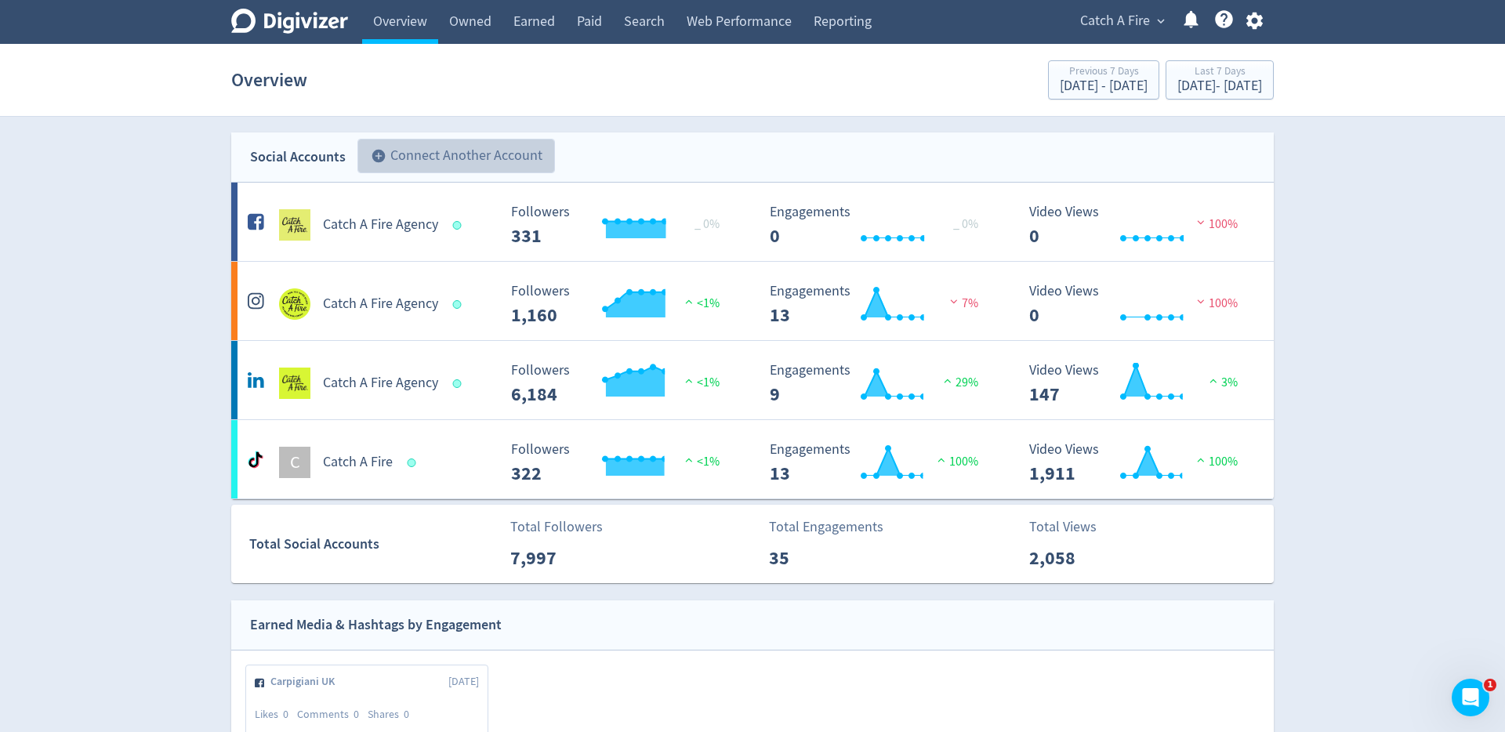
click at [531, 154] on button "add_circle Connect Another Account" at bounding box center [455, 156] width 197 height 34
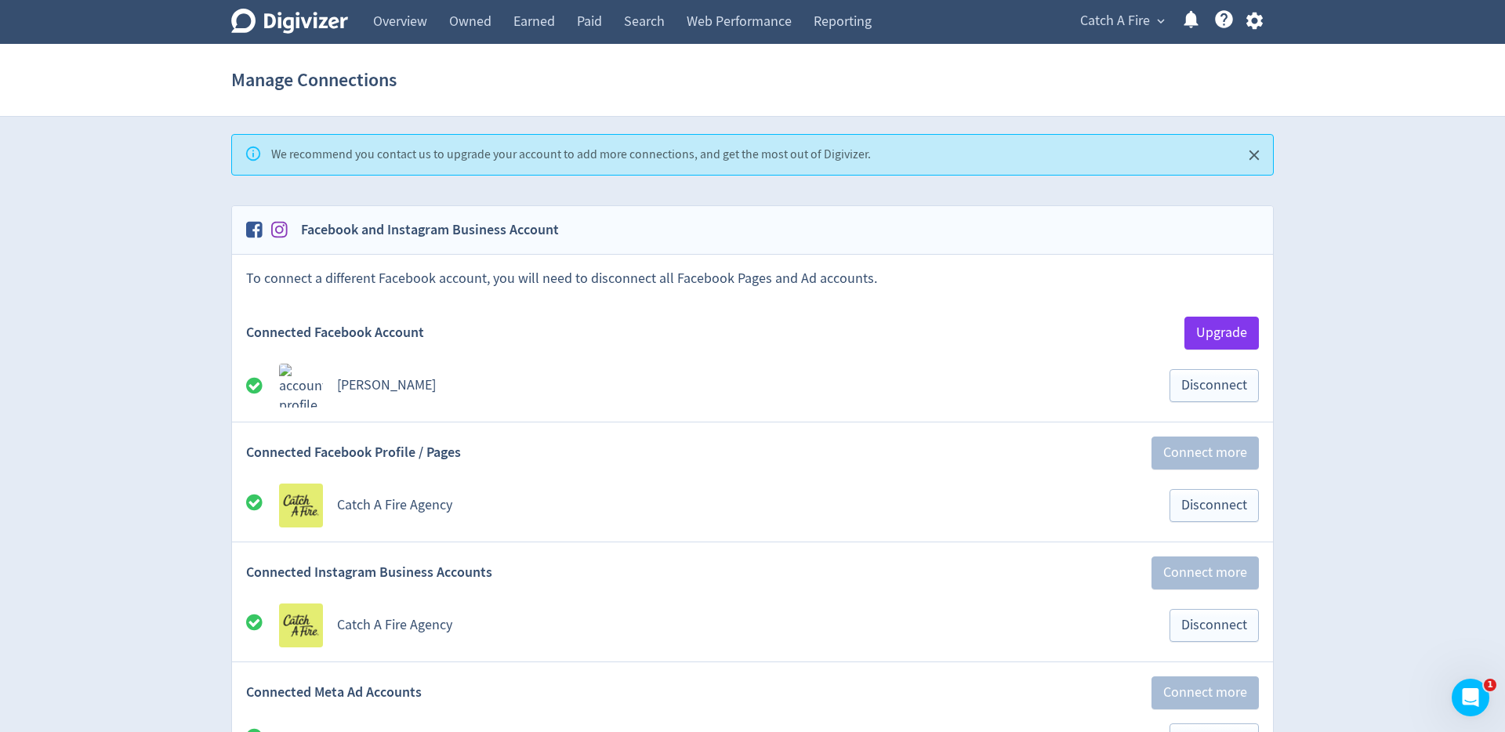
click at [1106, 21] on span "Catch A Fire" at bounding box center [1115, 21] width 70 height 25
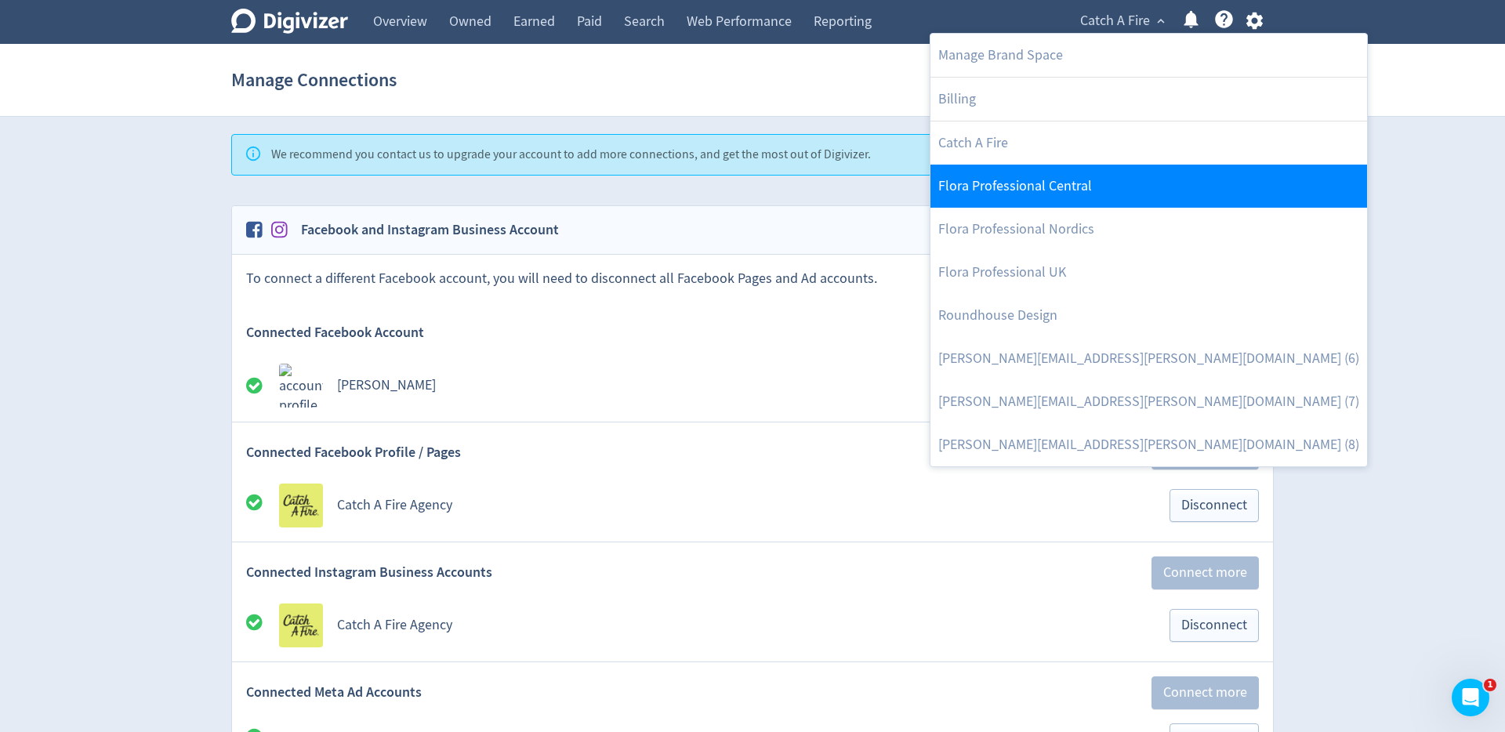
click at [1051, 189] on link "Flora Professional Central" at bounding box center [1148, 186] width 436 height 43
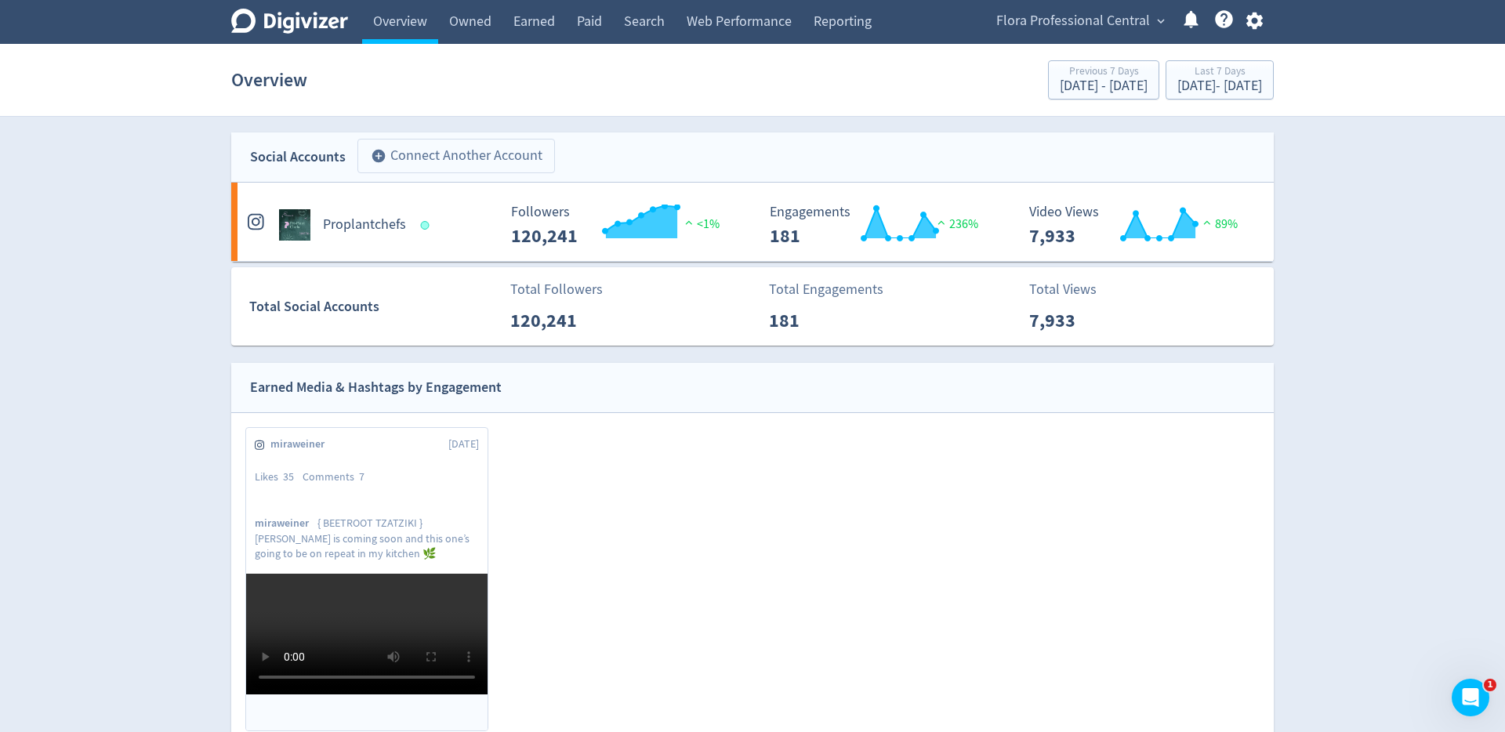
click at [490, 159] on button "add_circle Connect Another Account" at bounding box center [455, 156] width 197 height 34
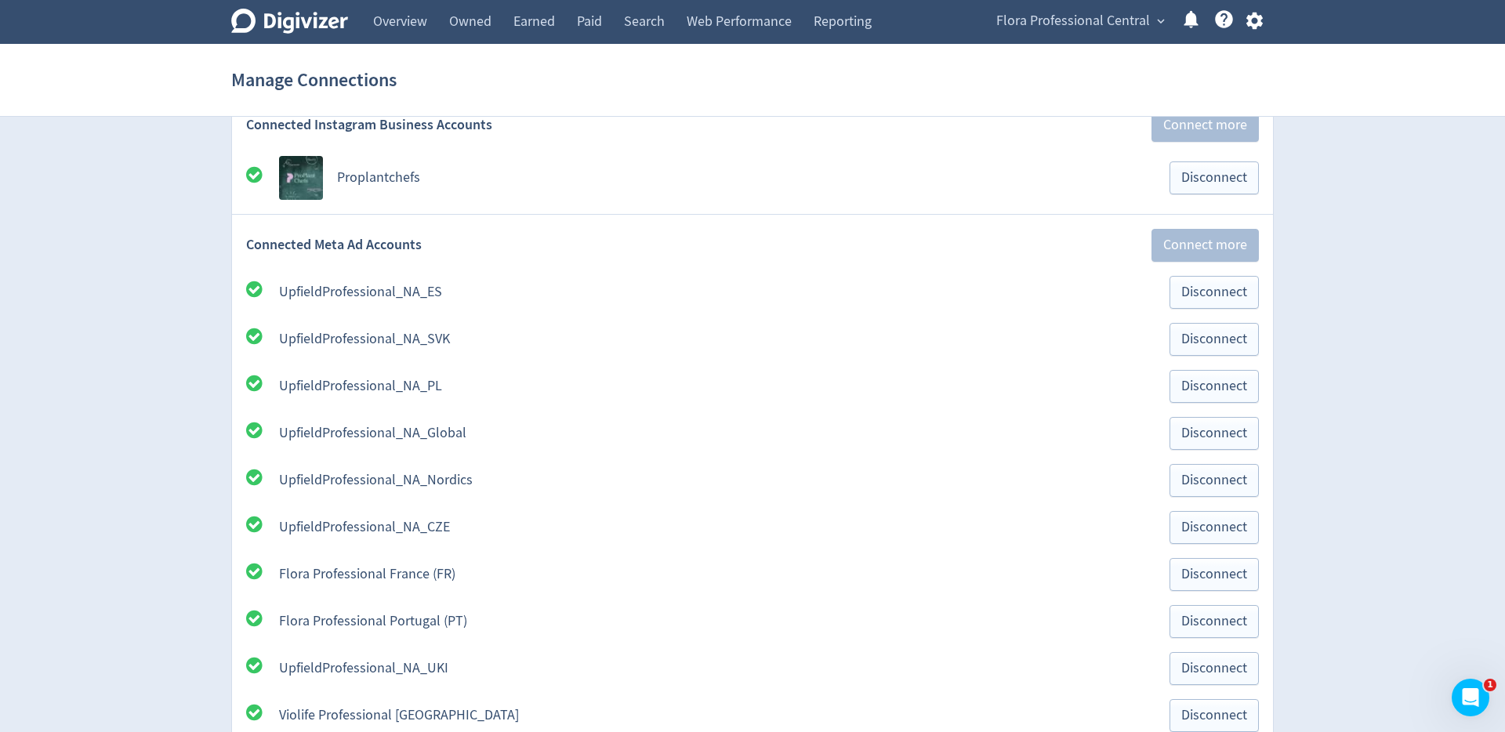
scroll to position [388, 0]
click at [1107, 32] on span "Flora Professional Central" at bounding box center [1073, 21] width 154 height 25
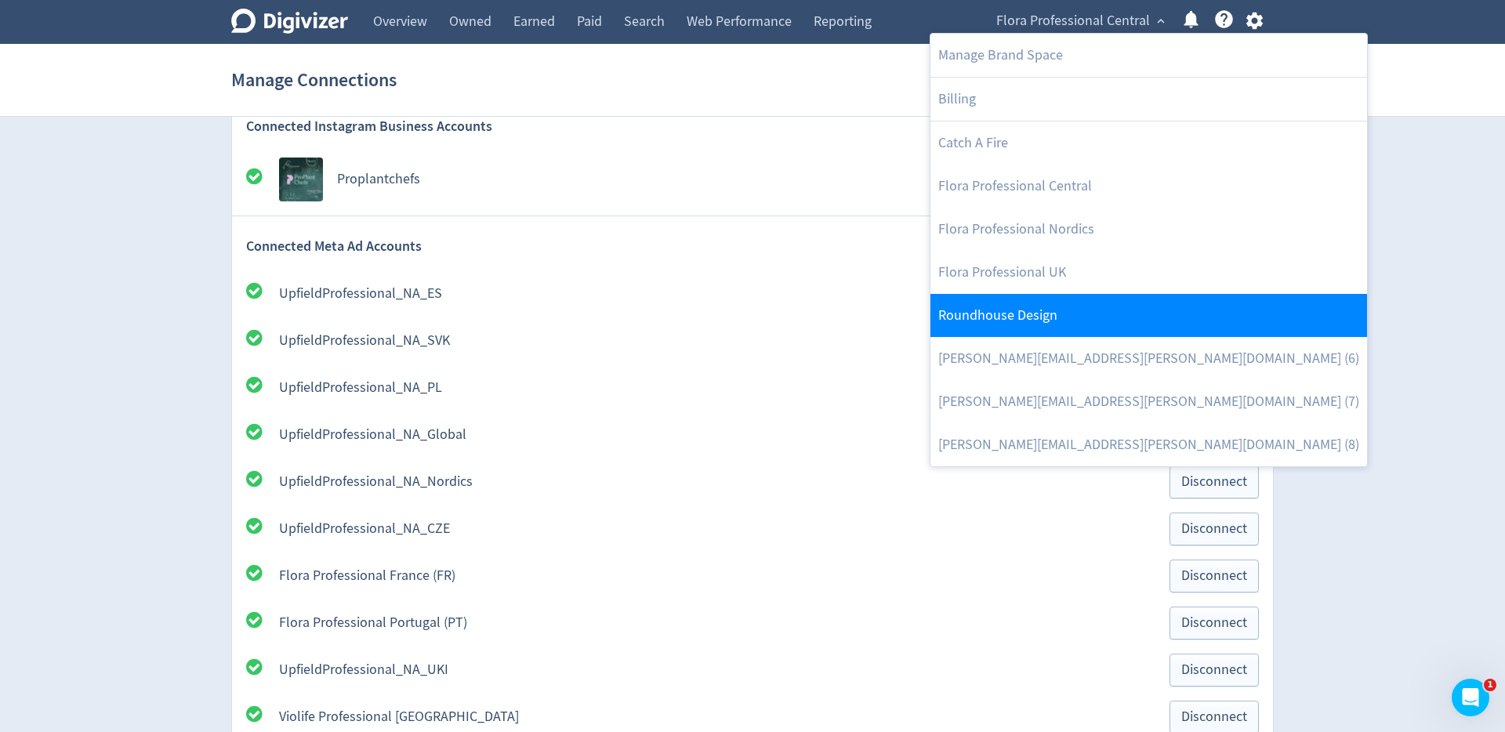
click at [1078, 304] on link "Roundhouse Design" at bounding box center [1148, 315] width 436 height 43
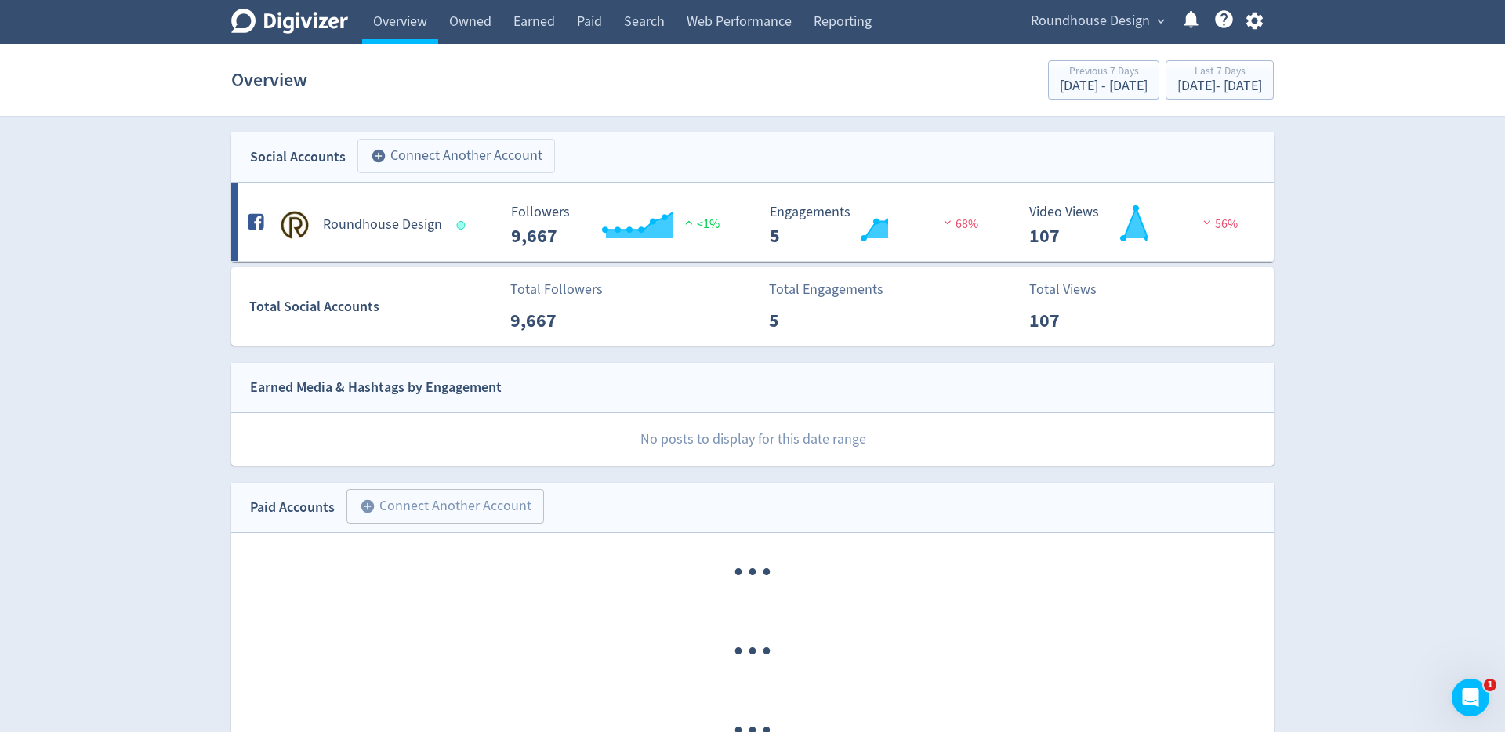
click at [464, 154] on button "add_circle Connect Another Account" at bounding box center [455, 156] width 197 height 34
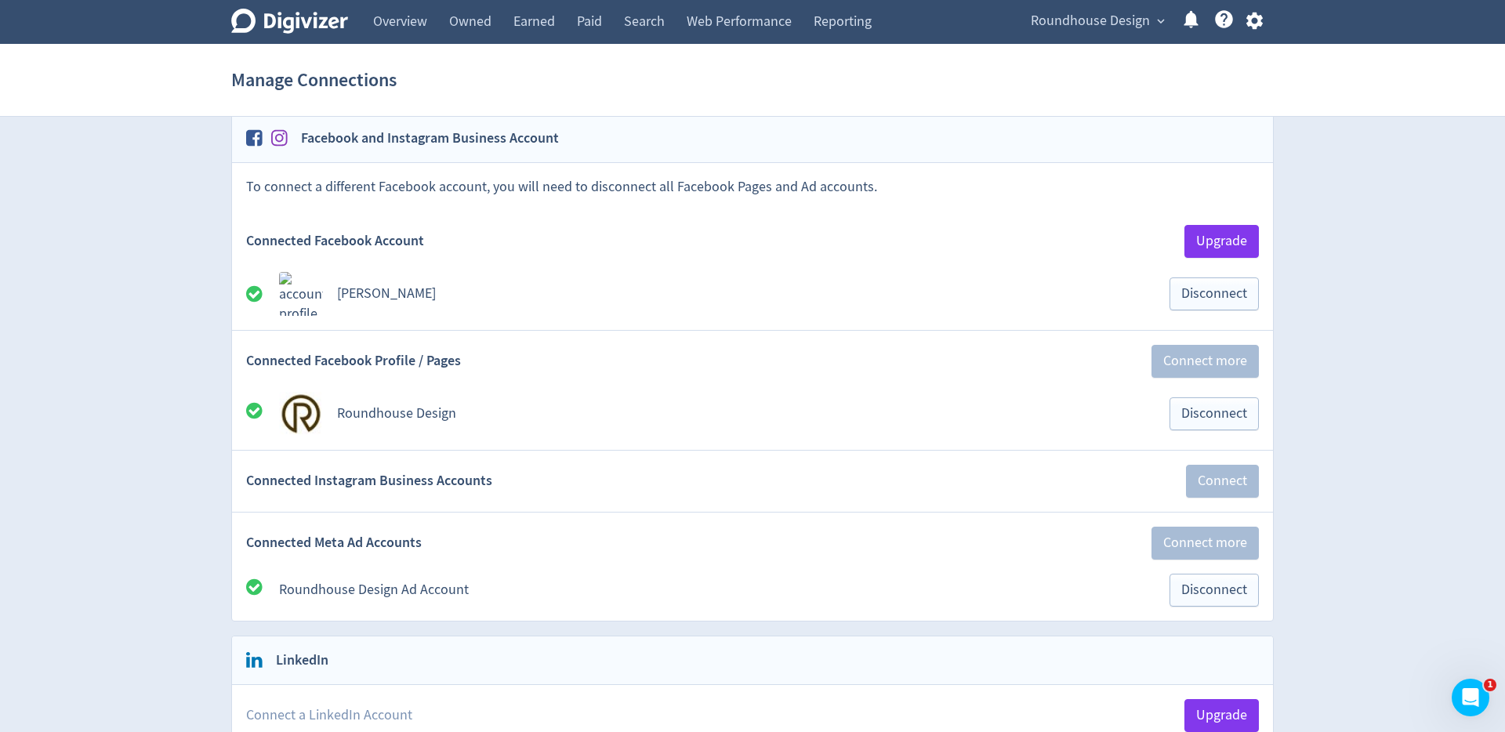
scroll to position [94, 0]
click at [1197, 416] on span "Disconnect" at bounding box center [1214, 411] width 66 height 14
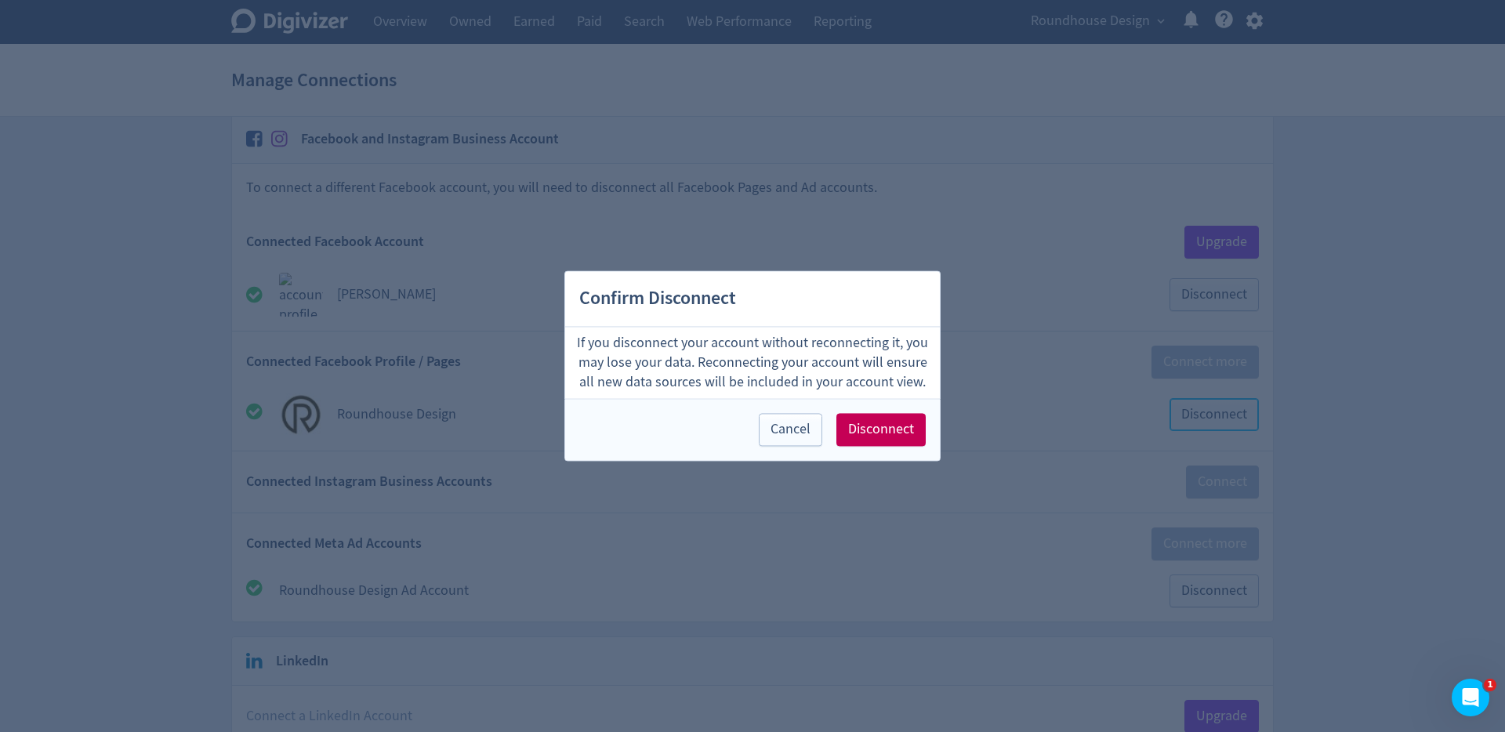
scroll to position [86, 0]
click at [857, 423] on span "Disconnect" at bounding box center [881, 430] width 66 height 14
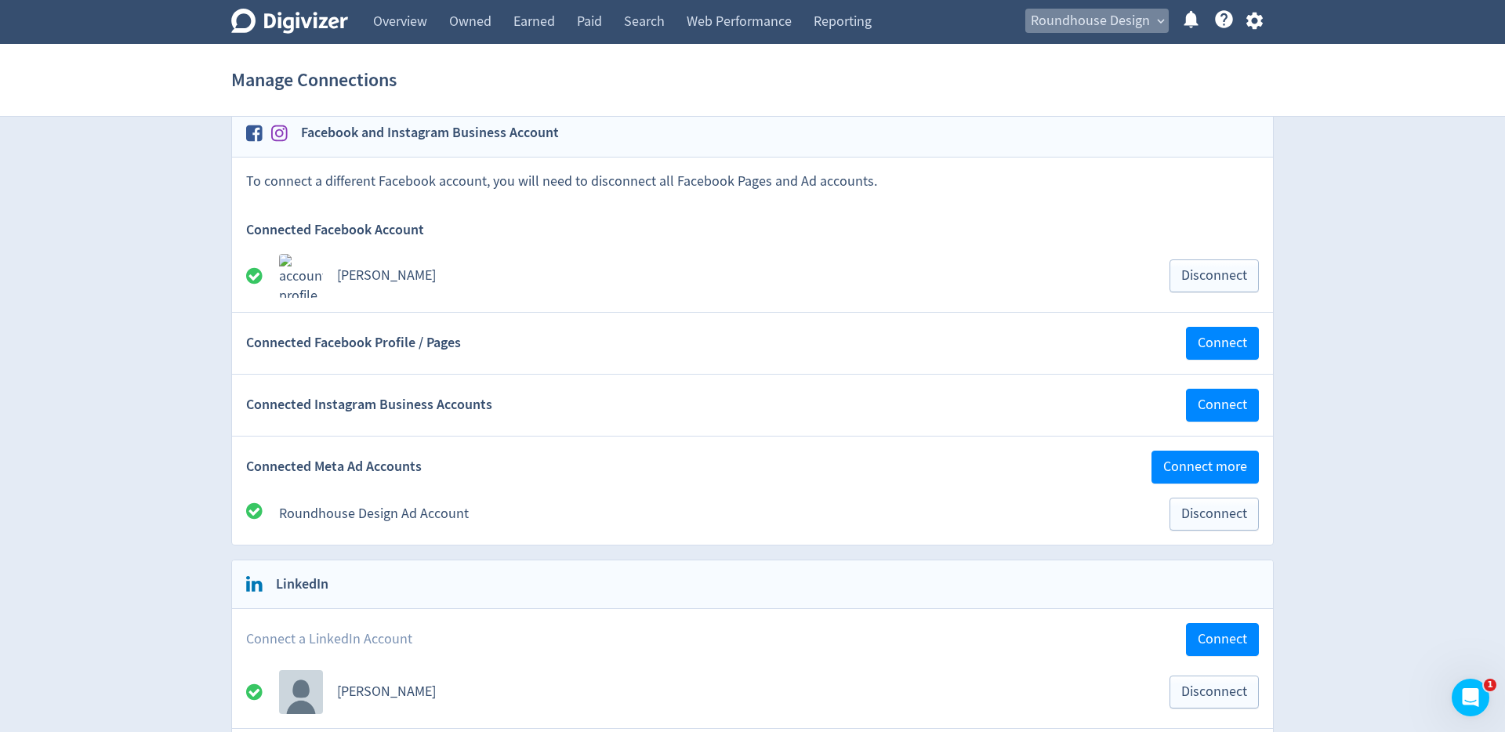
click at [1120, 27] on span "Roundhouse Design" at bounding box center [1089, 21] width 119 height 25
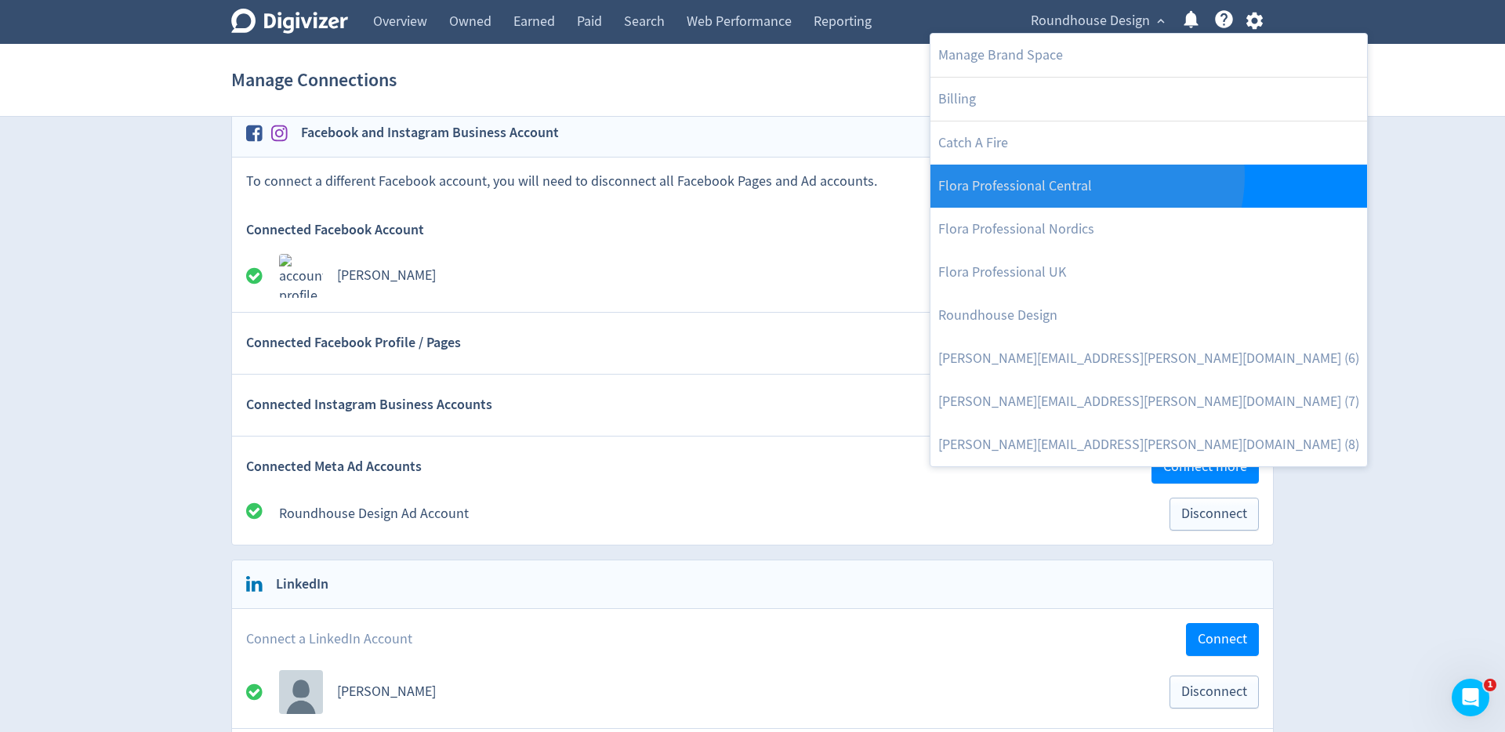
click at [1085, 176] on link "Flora Professional Central" at bounding box center [1148, 186] width 436 height 43
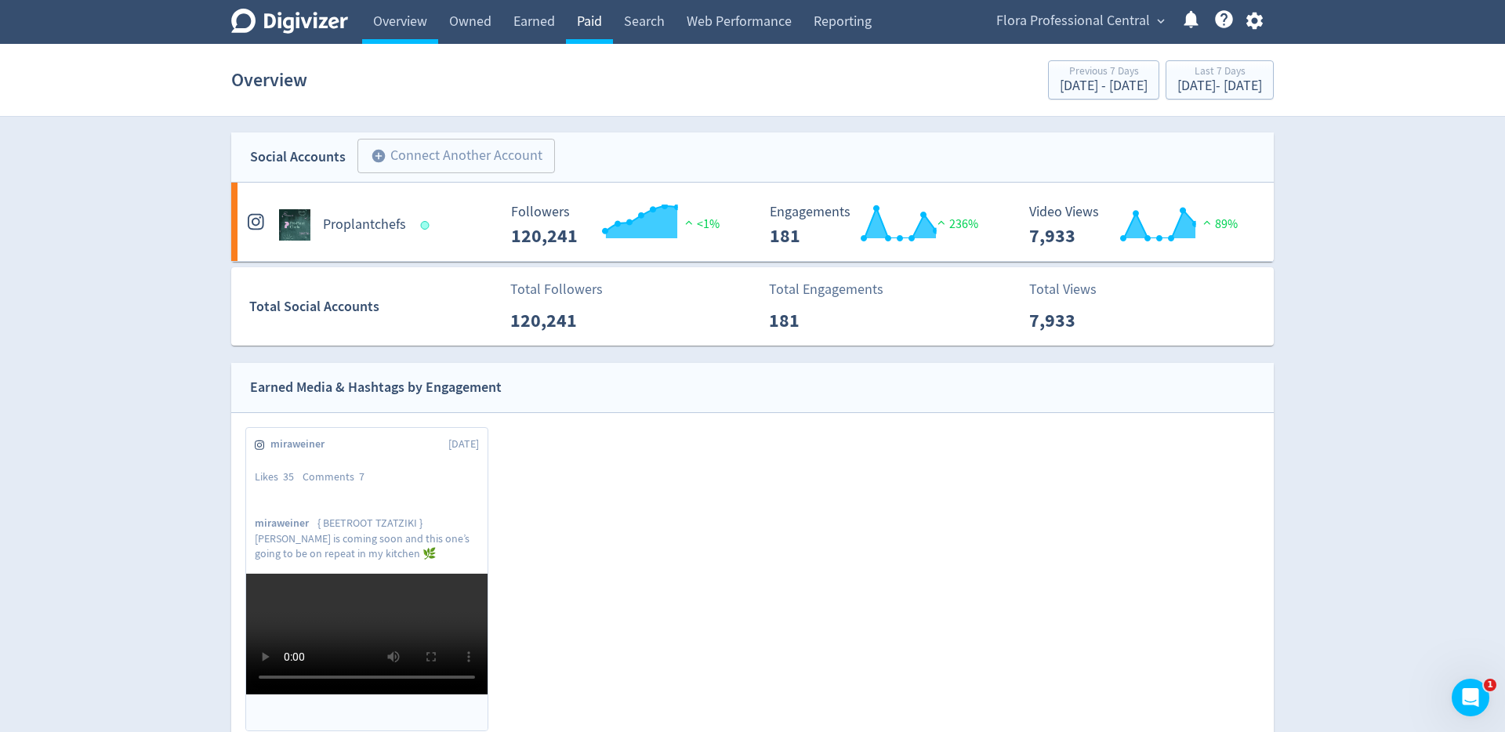
click at [581, 34] on link "Paid" at bounding box center [589, 22] width 47 height 44
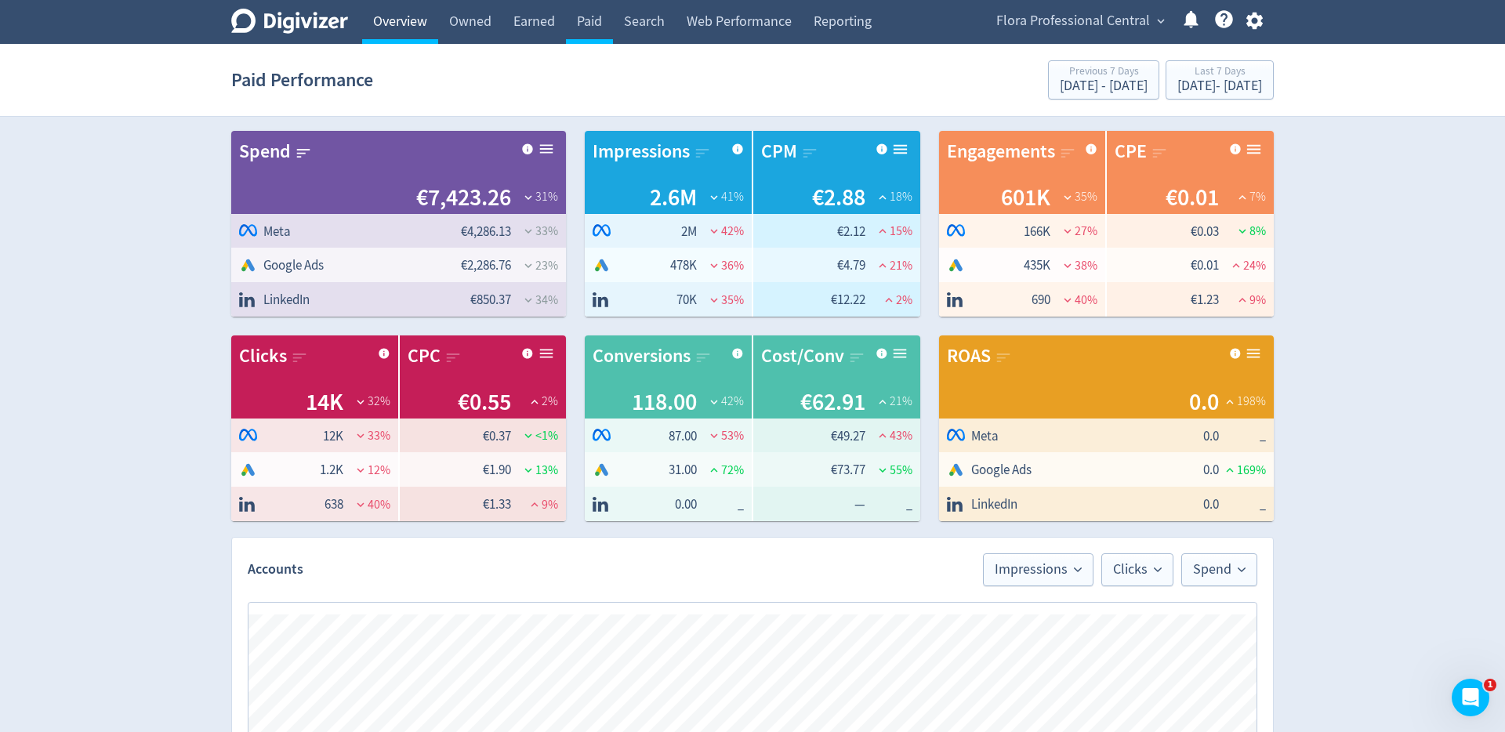
click at [415, 18] on link "Overview" at bounding box center [400, 22] width 76 height 44
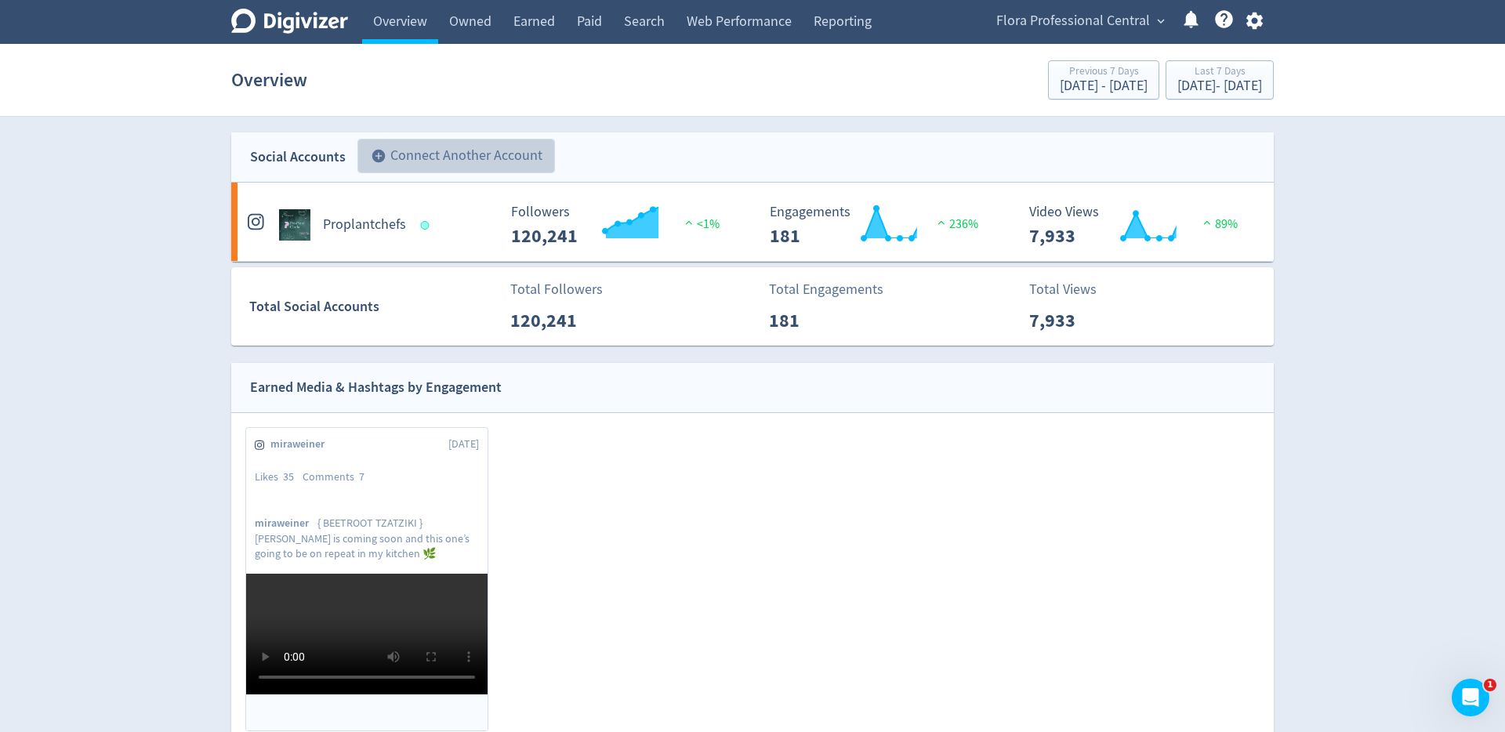
click at [499, 154] on button "add_circle Connect Another Account" at bounding box center [455, 156] width 197 height 34
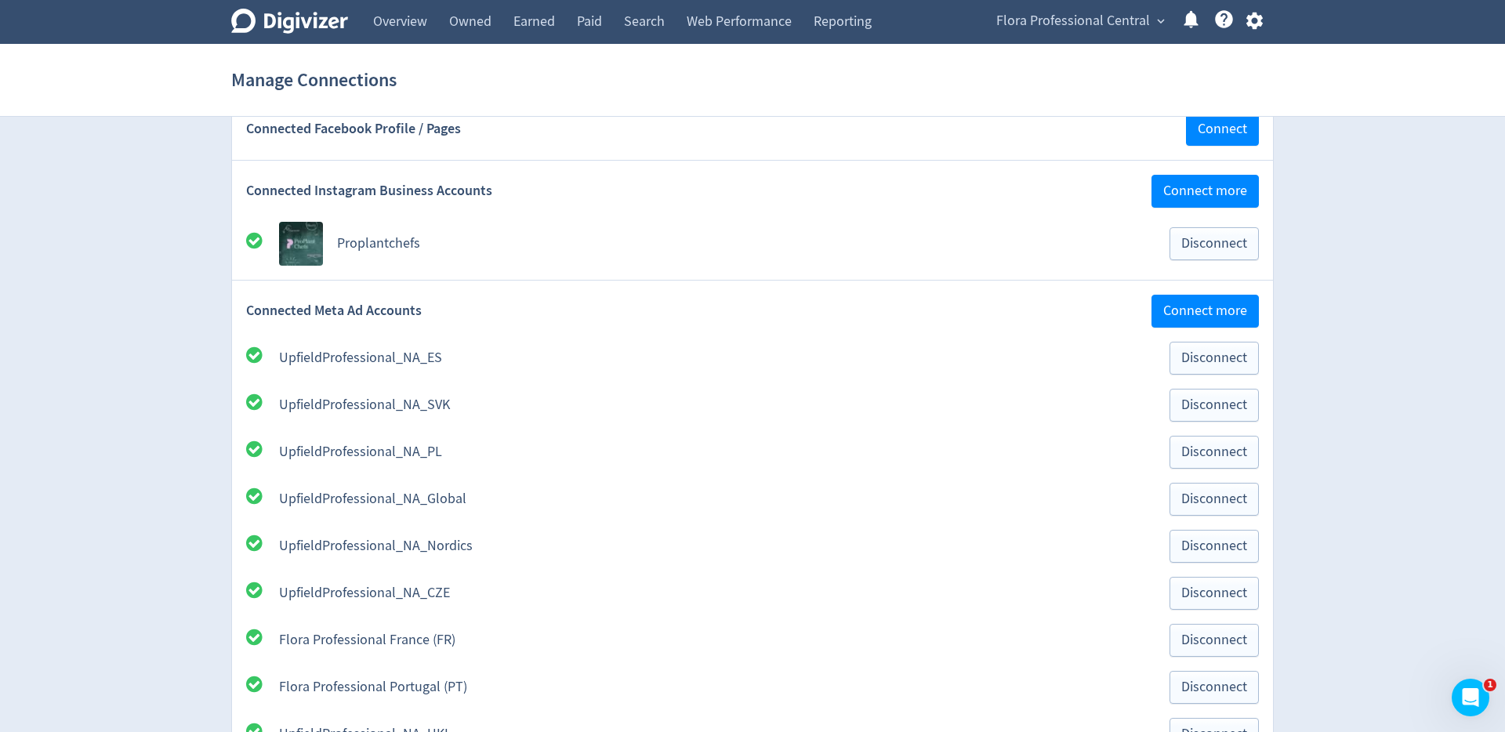
scroll to position [302, 0]
click at [1216, 312] on span "Connect more" at bounding box center [1205, 309] width 84 height 14
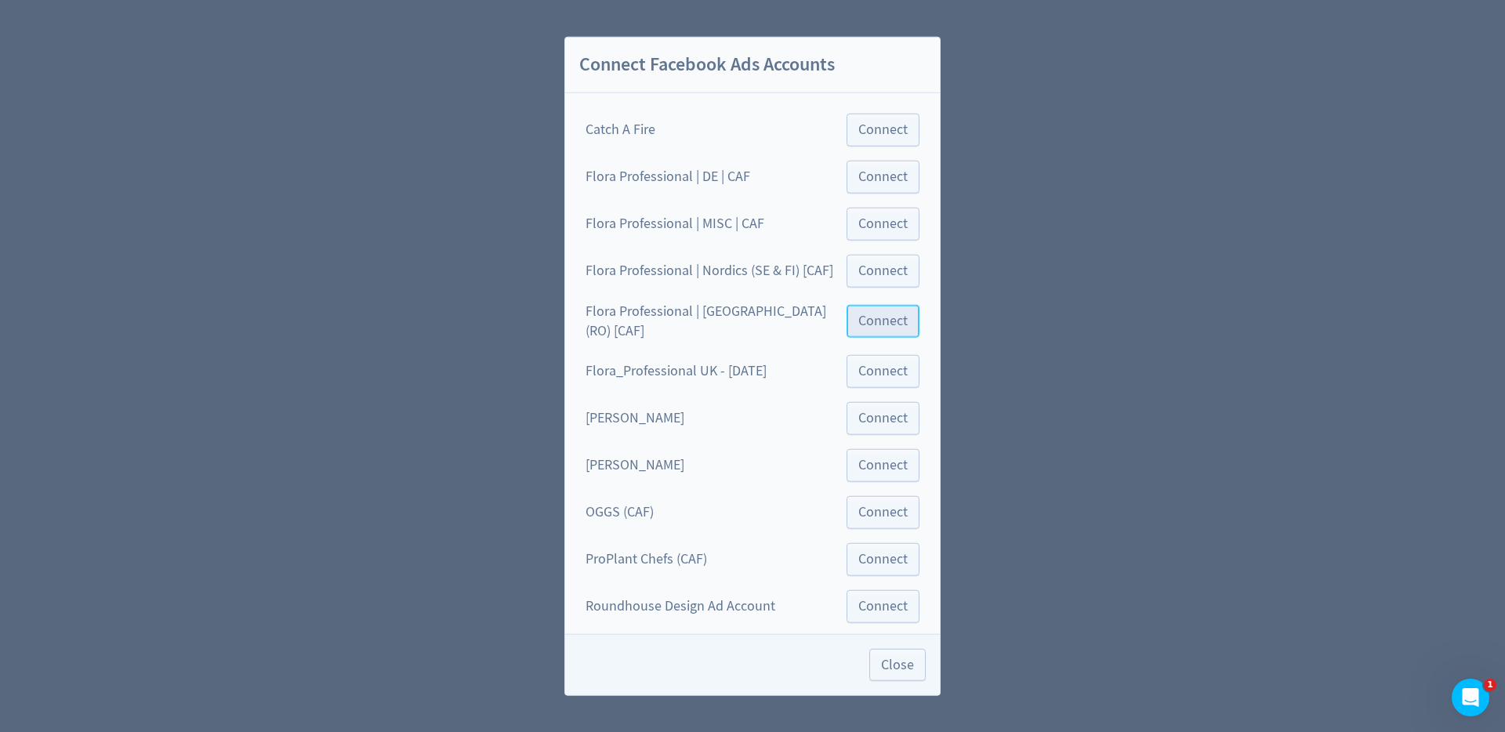
click at [850, 314] on button "Connect" at bounding box center [882, 320] width 73 height 33
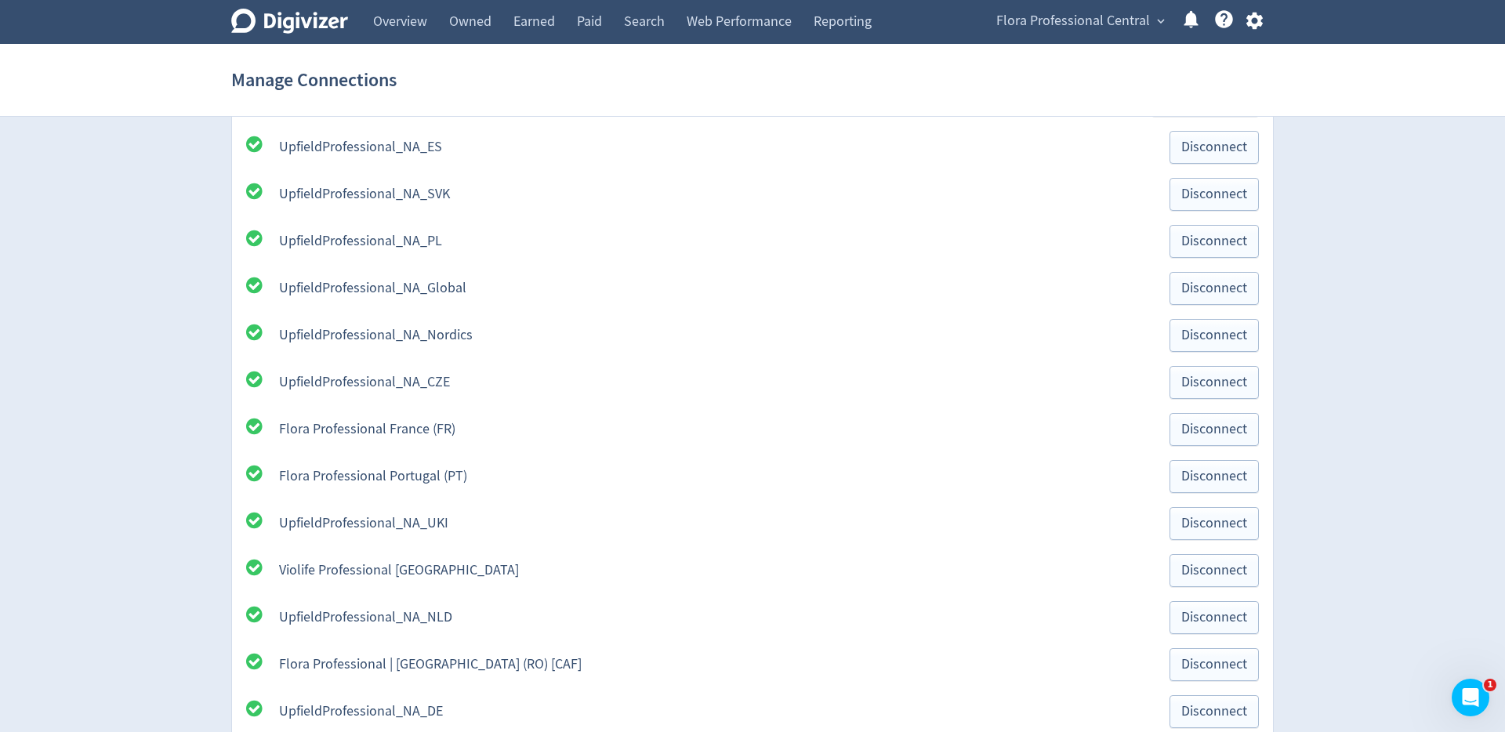
scroll to position [533, 0]
click at [329, 24] on icon at bounding box center [289, 21] width 117 height 25
